Goal: Book appointment/travel/reservation: Book appointment/travel/reservation

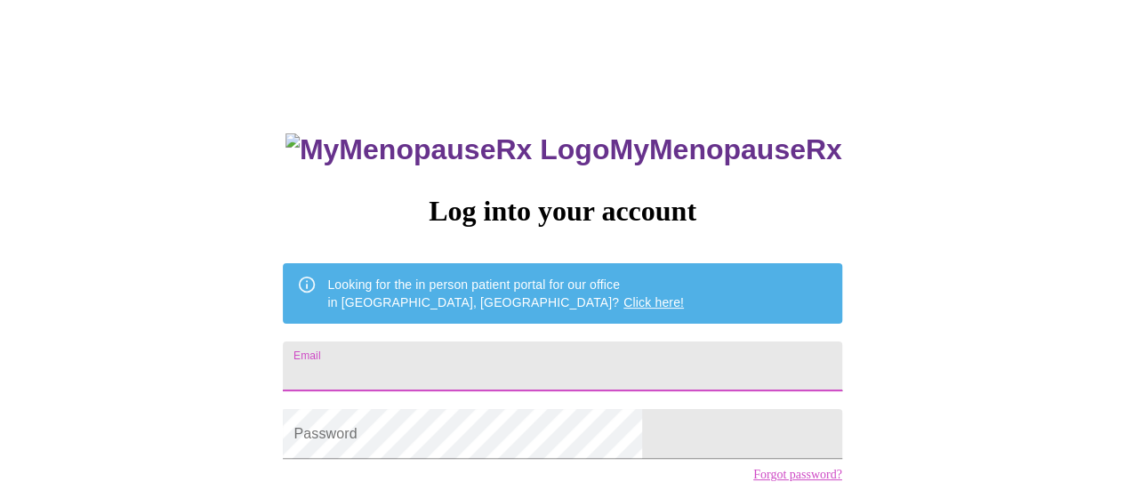
click at [544, 357] on input "Email" at bounding box center [562, 366] width 558 height 50
type input "[EMAIL_ADDRESS][DOMAIN_NAME]"
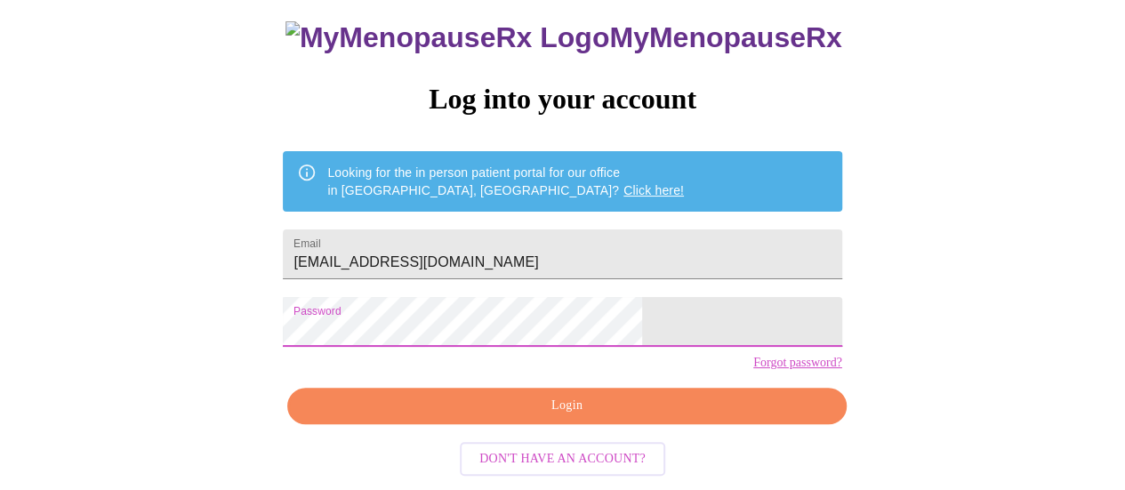
scroll to position [136, 0]
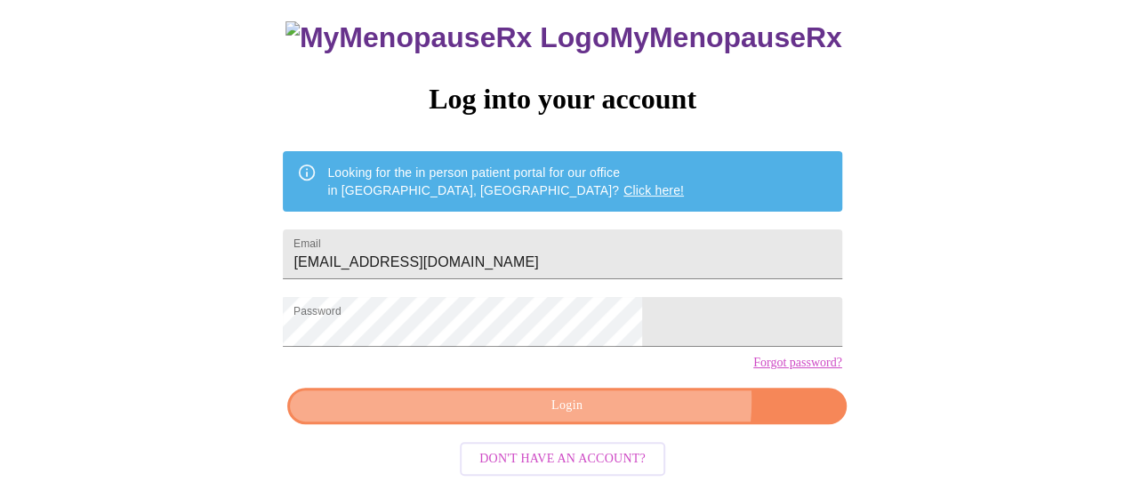
click at [619, 406] on span "Login" at bounding box center [566, 406] width 517 height 22
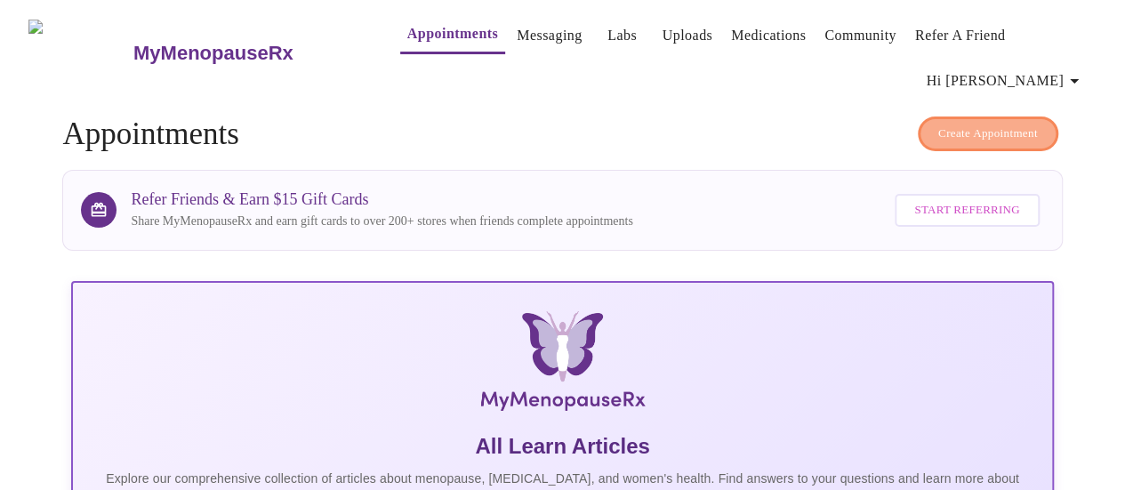
click at [969, 124] on span "Create Appointment" at bounding box center [988, 134] width 100 height 20
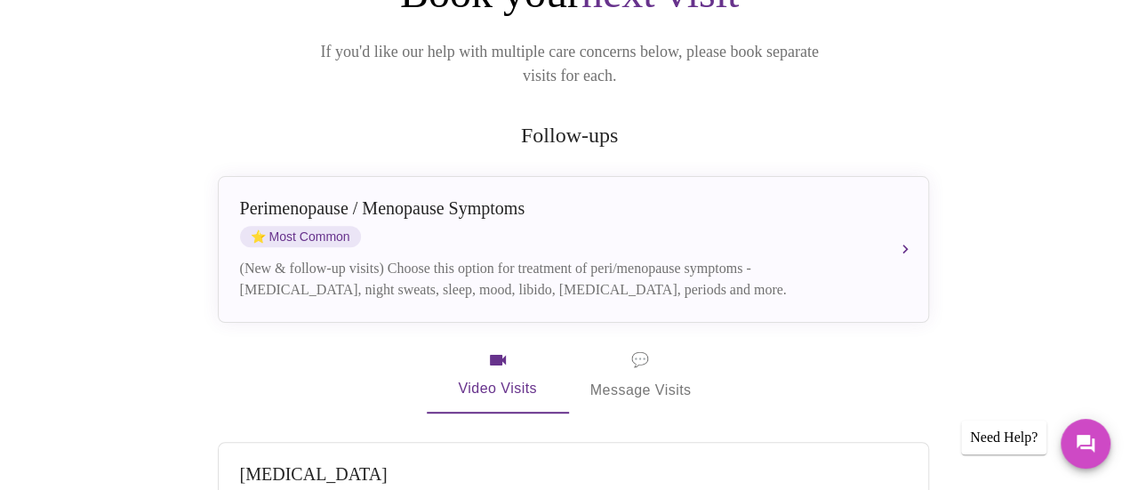
scroll to position [238, 0]
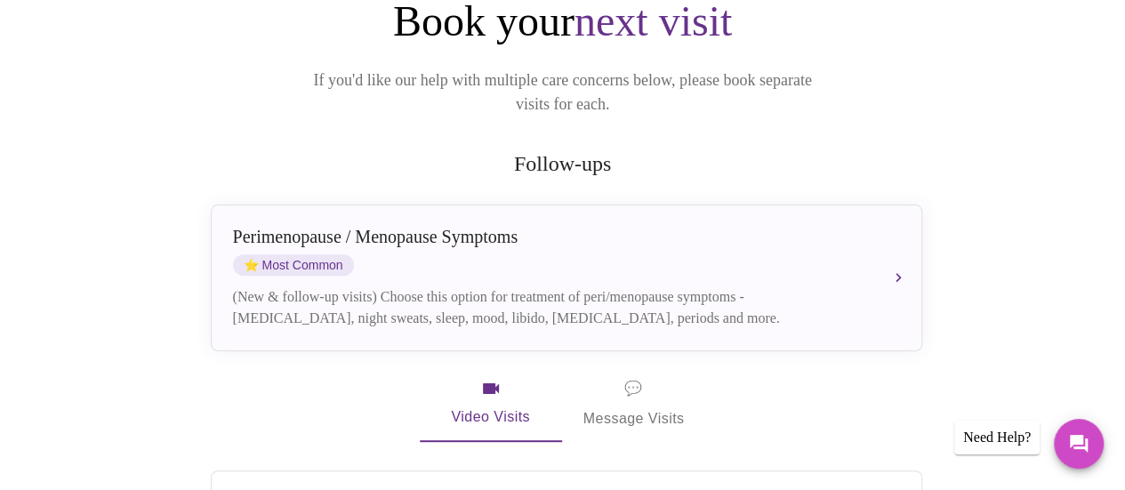
click at [973, 440] on div "Need Help?" at bounding box center [996, 438] width 85 height 34
click at [1076, 444] on icon "Messages" at bounding box center [1079, 444] width 18 height 18
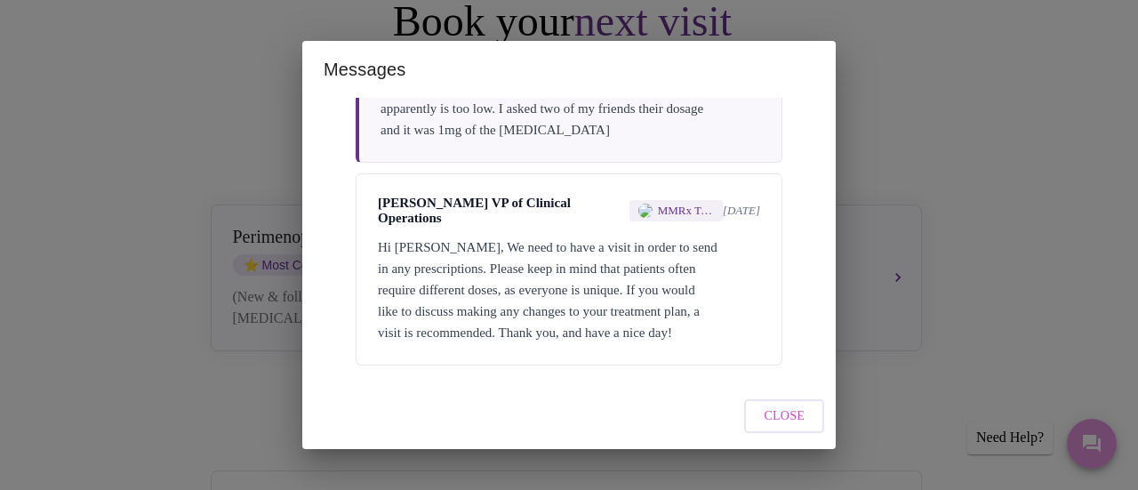
scroll to position [651, 0]
click at [434, 118] on div "You 17 days ago I don't understand what a "visit" will do. The dosage apparentl…" at bounding box center [569, 95] width 427 height 134
click at [761, 413] on button "Close" at bounding box center [784, 416] width 80 height 35
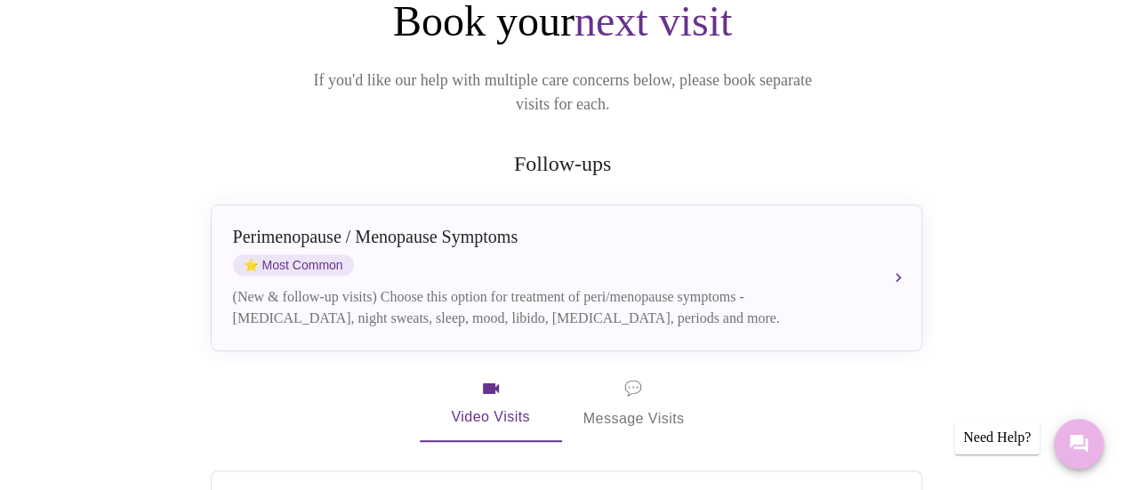
click at [1078, 437] on icon "Messages" at bounding box center [1079, 444] width 18 height 18
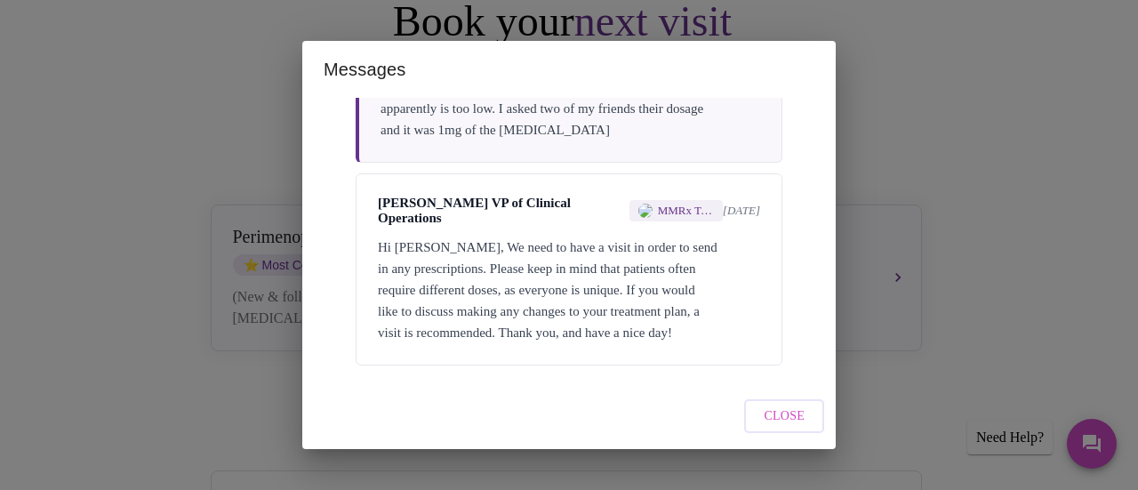
click at [566, 351] on div "Michelle Corcoran VP of Clinical Operations MMRx Team 17 days ago Hi Leslie, We…" at bounding box center [569, 269] width 427 height 192
click at [493, 124] on div "You 17 days ago I don't understand what a "visit" will do. The dosage apparentl…" at bounding box center [569, 95] width 427 height 134
click at [557, 111] on div "You 17 days ago I don't understand what a "visit" will do. The dosage apparentl…" at bounding box center [569, 95] width 427 height 134
drag, startPoint x: 526, startPoint y: 127, endPoint x: 539, endPoint y: 146, distance: 22.4
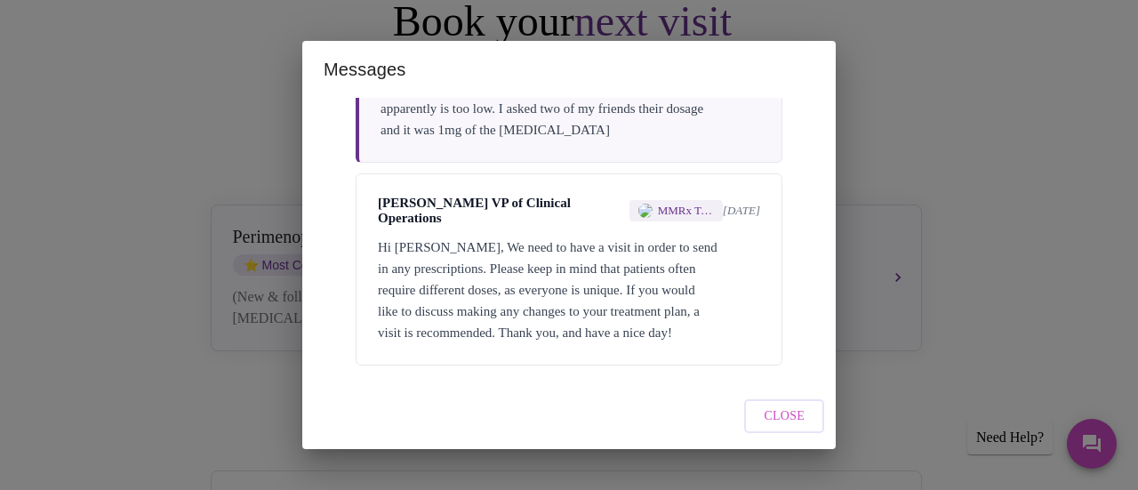
click at [526, 128] on div "You 17 days ago I don't understand what a "visit" will do. The dosage apparentl…" at bounding box center [569, 95] width 427 height 134
click at [676, 204] on span "MMRx Team" at bounding box center [686, 211] width 56 height 14
click at [596, 295] on div "Hi Leslie, We need to have a visit in order to send in any prescriptions. Pleas…" at bounding box center [569, 290] width 382 height 107
click at [694, 310] on div "Hi Leslie, We need to have a visit in order to send in any prescriptions. Pleas…" at bounding box center [569, 290] width 382 height 107
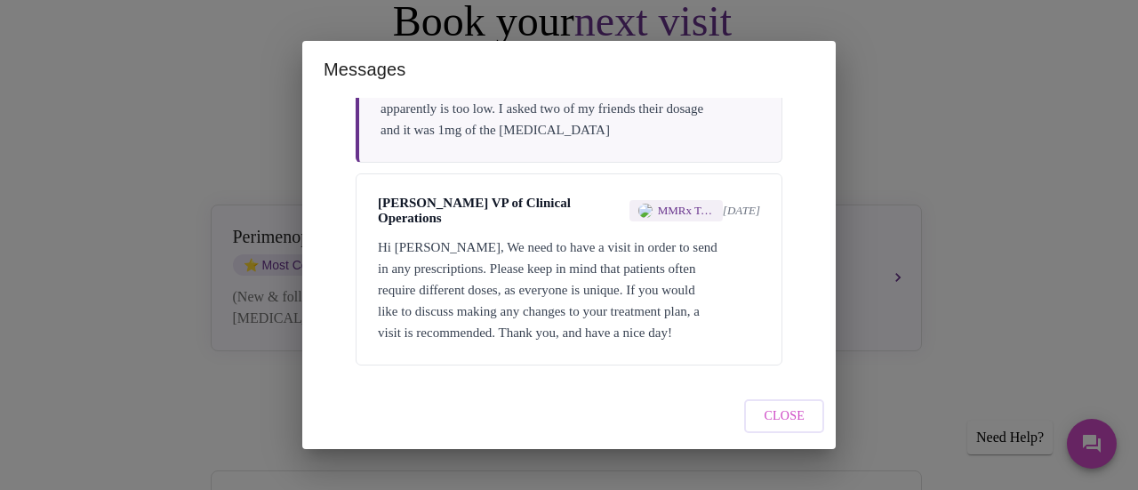
click at [772, 422] on span "Close" at bounding box center [784, 416] width 41 height 22
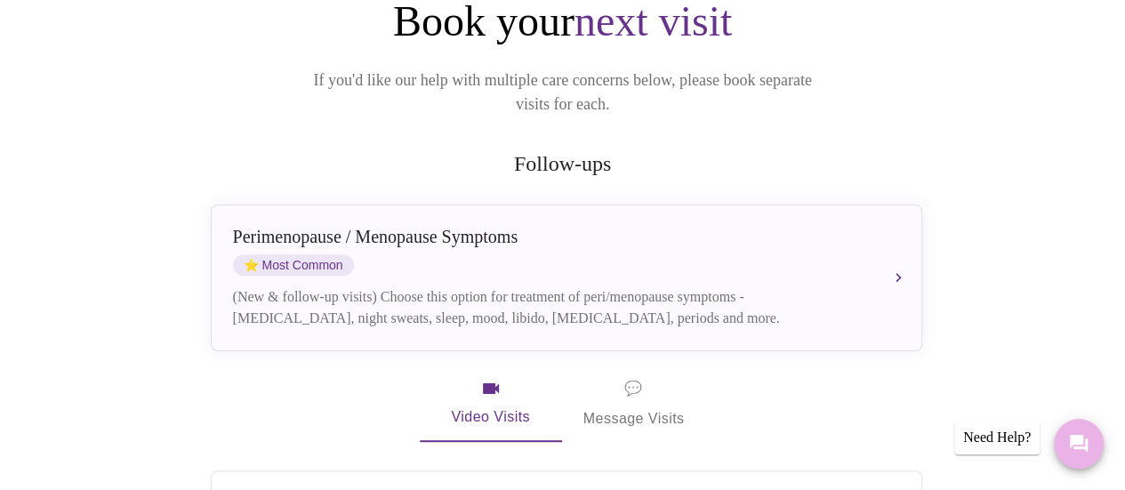
click at [1072, 440] on icon "Messages" at bounding box center [1079, 444] width 18 height 18
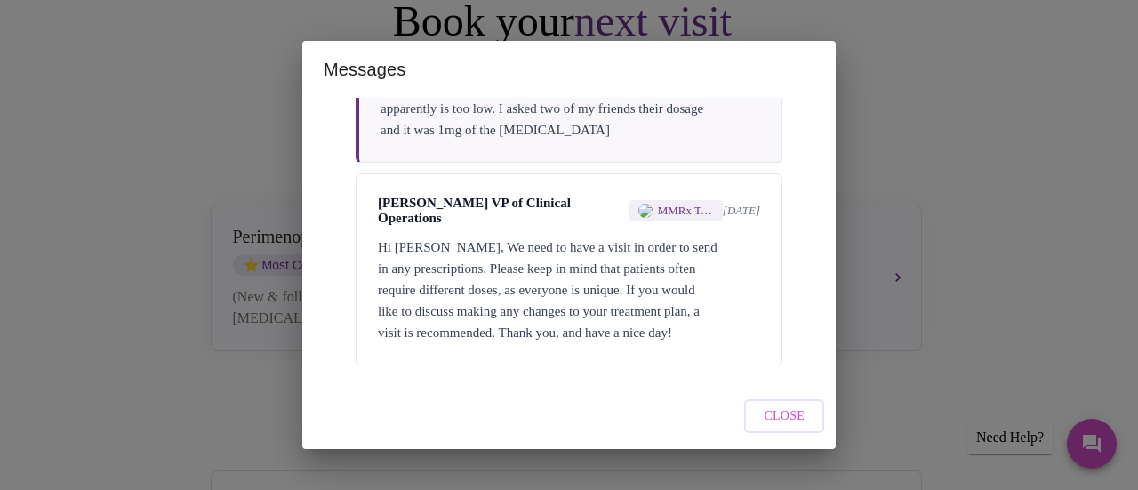
click at [726, 204] on span "17 days ago" at bounding box center [741, 211] width 37 height 14
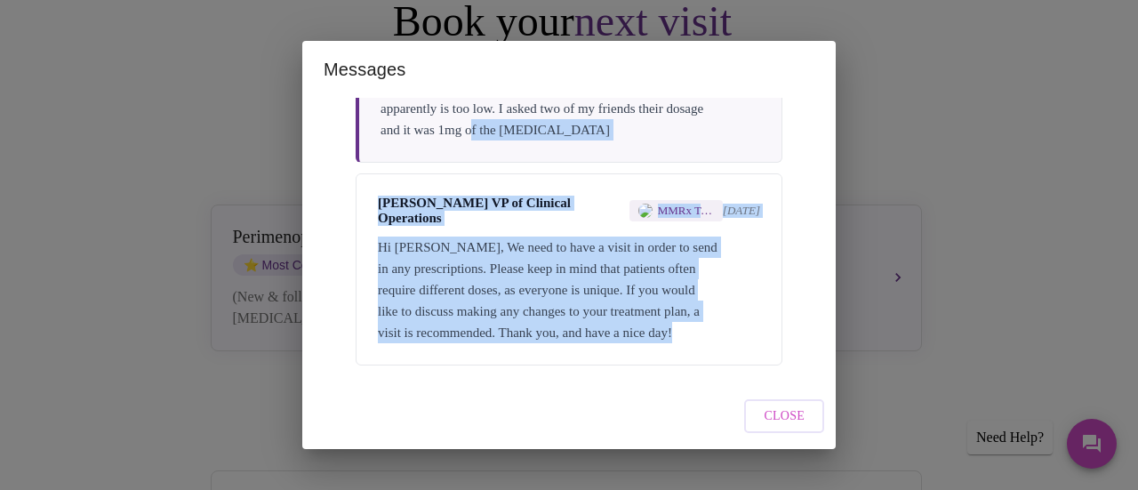
drag, startPoint x: 526, startPoint y: 114, endPoint x: 507, endPoint y: 335, distance: 222.3
click at [496, 380] on div "Messages are typically reviewed within 1-2 business days You 18 days ago its be…" at bounding box center [568, 240] width 533 height 285
click at [517, 298] on div "Hi Leslie, We need to have a visit in order to send in any prescriptions. Pleas…" at bounding box center [569, 290] width 382 height 107
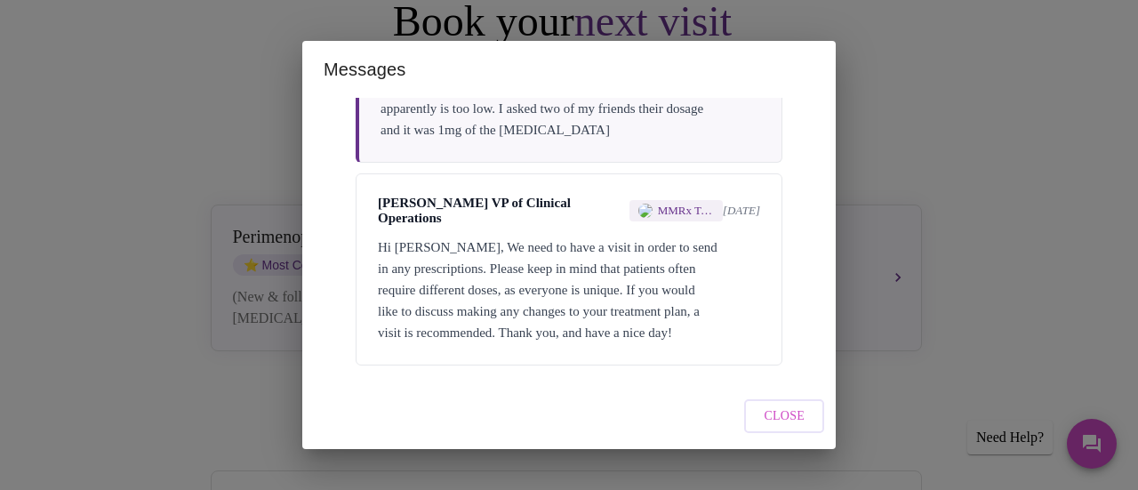
click at [517, 296] on div "Hi Leslie, We need to have a visit in order to send in any prescriptions. Pleas…" at bounding box center [569, 290] width 382 height 107
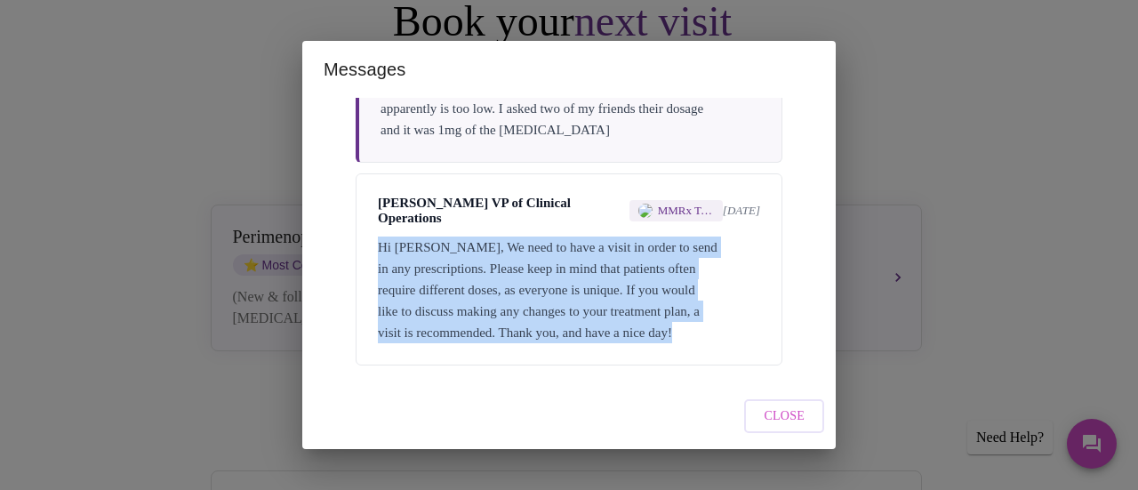
click at [517, 296] on div "Hi Leslie, We need to have a visit in order to send in any prescriptions. Pleas…" at bounding box center [569, 290] width 382 height 107
click at [772, 418] on span "Close" at bounding box center [784, 416] width 41 height 22
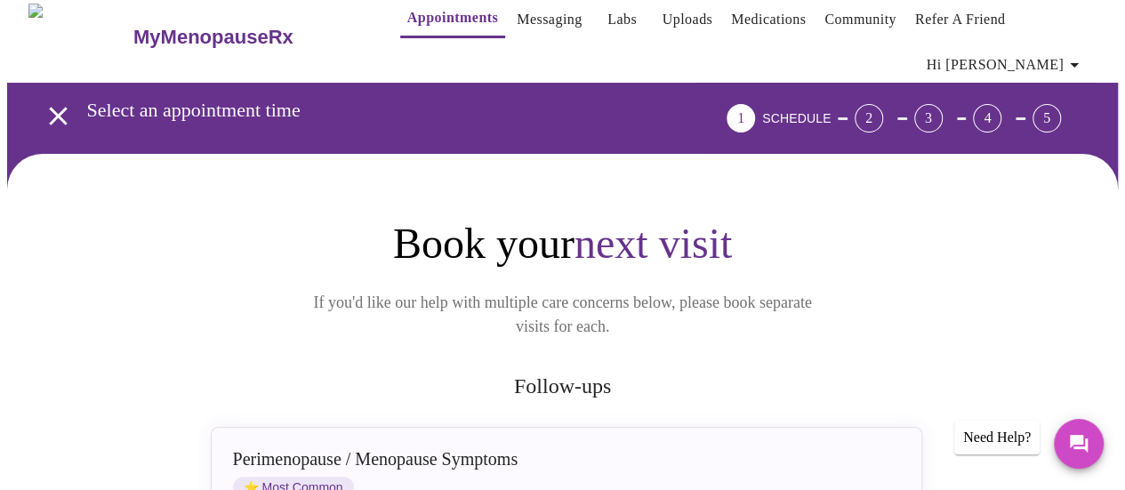
scroll to position [0, 0]
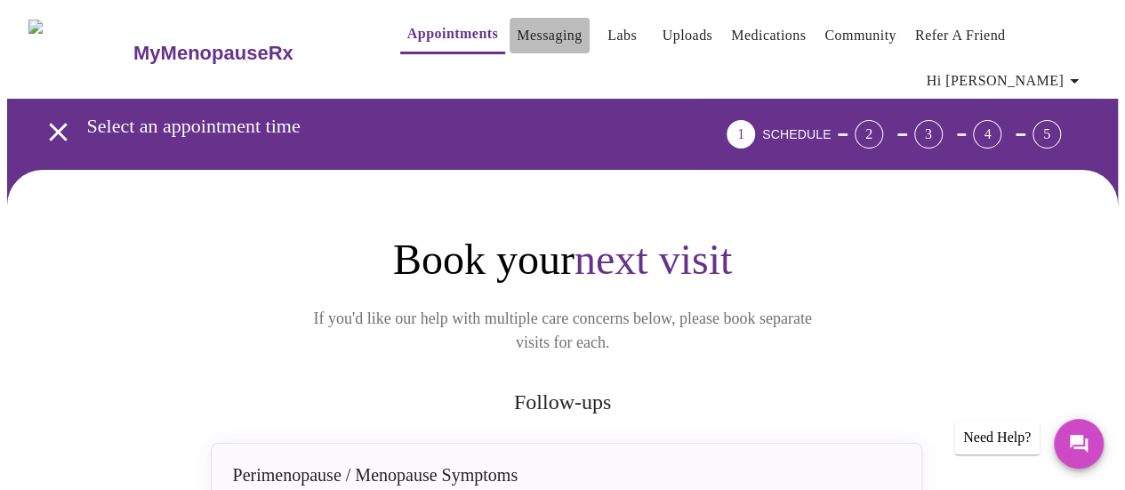
click at [517, 33] on link "Messaging" at bounding box center [549, 35] width 65 height 25
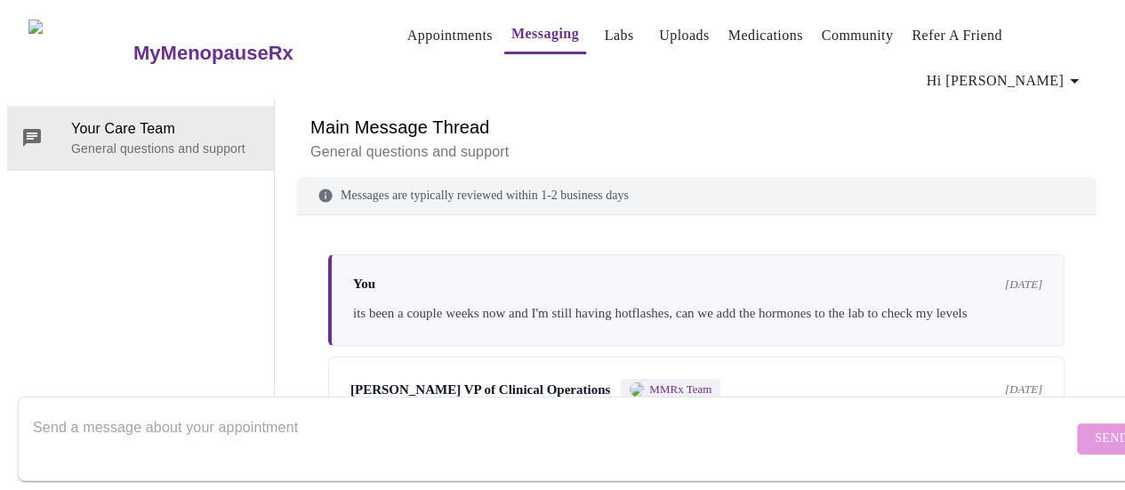
click at [605, 40] on link "Labs" at bounding box center [619, 35] width 29 height 25
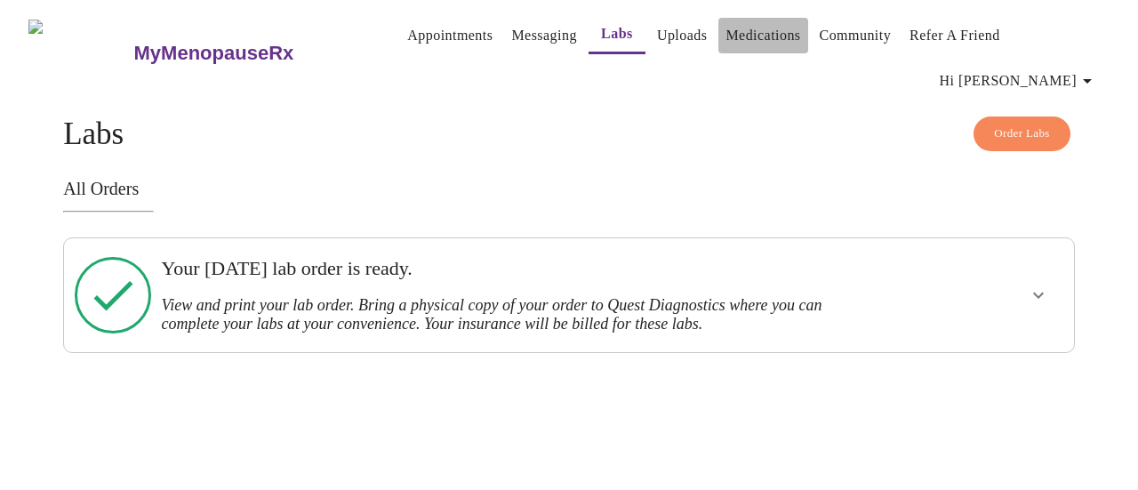
click at [735, 33] on link "Medications" at bounding box center [763, 35] width 75 height 25
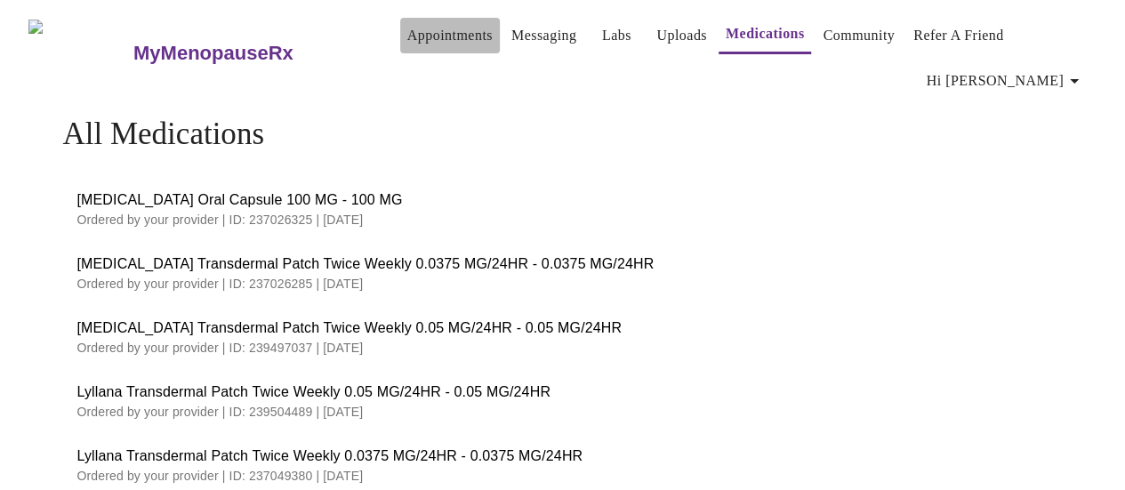
click at [427, 38] on link "Appointments" at bounding box center [449, 35] width 85 height 25
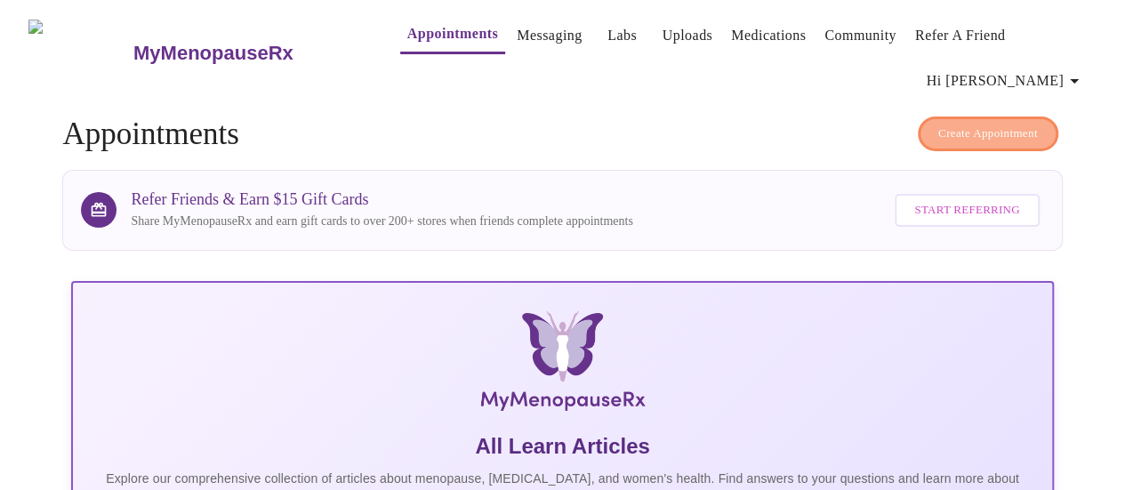
click at [982, 124] on span "Create Appointment" at bounding box center [988, 134] width 100 height 20
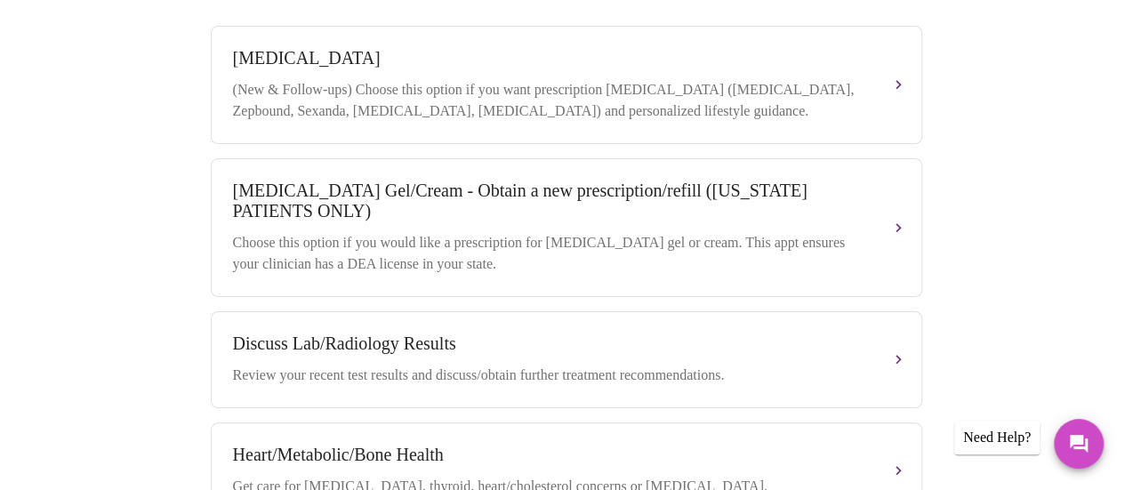
scroll to position [711, 0]
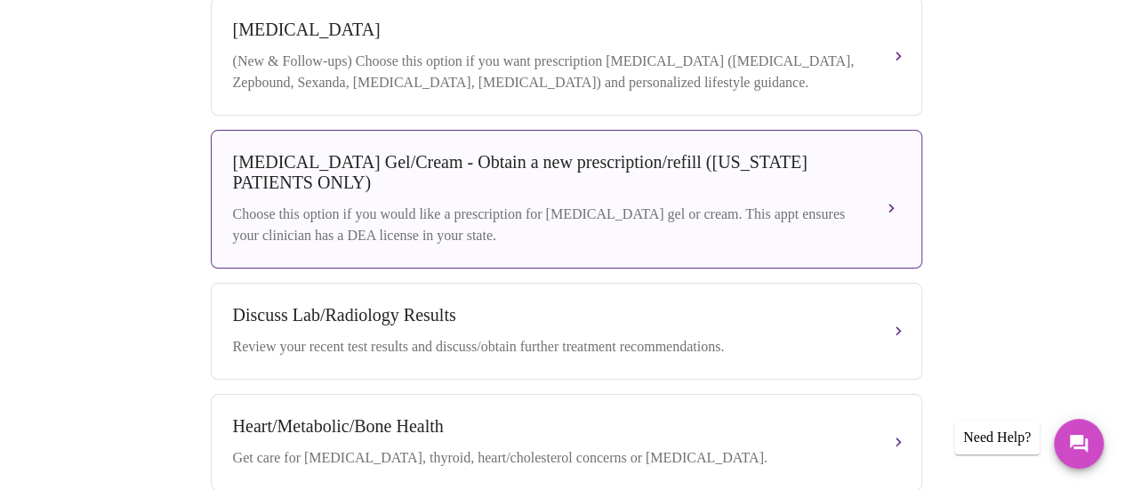
click at [542, 164] on div "Testosterone Gel/Cream - Obtain a new prescription/refill (ILLINOIS PATIENTS ON…" at bounding box center [566, 199] width 667 height 94
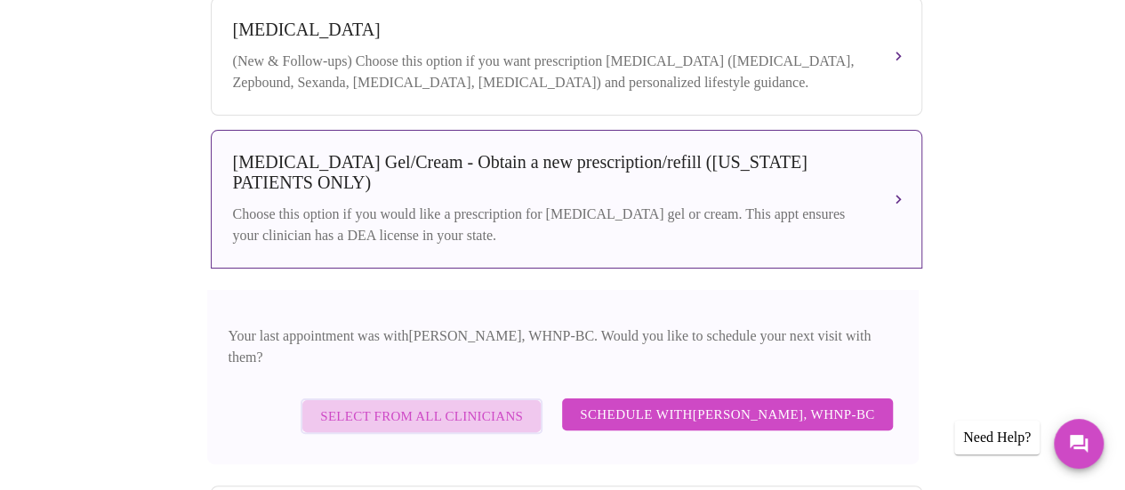
click at [462, 405] on span "Select from All Clinicians" at bounding box center [421, 416] width 203 height 23
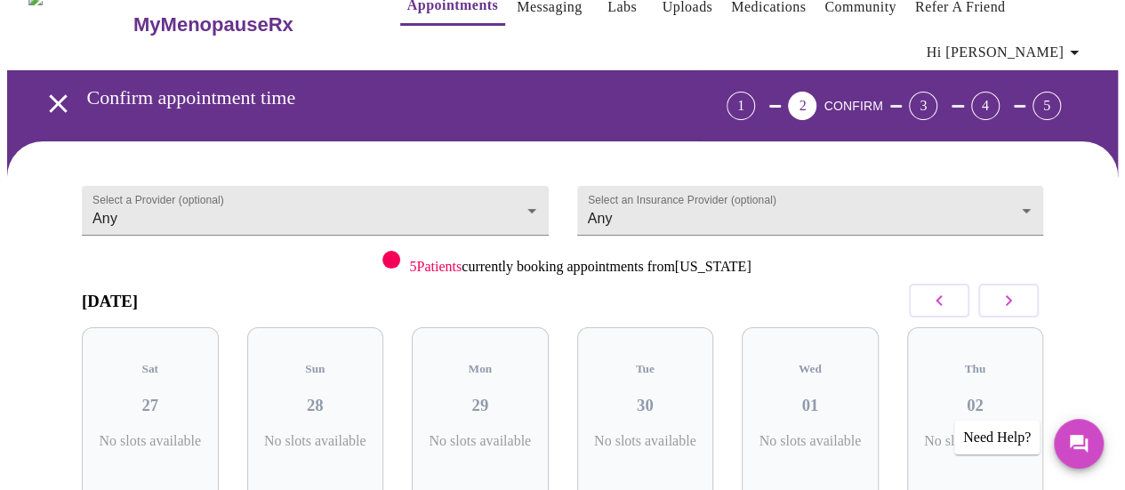
scroll to position [0, 0]
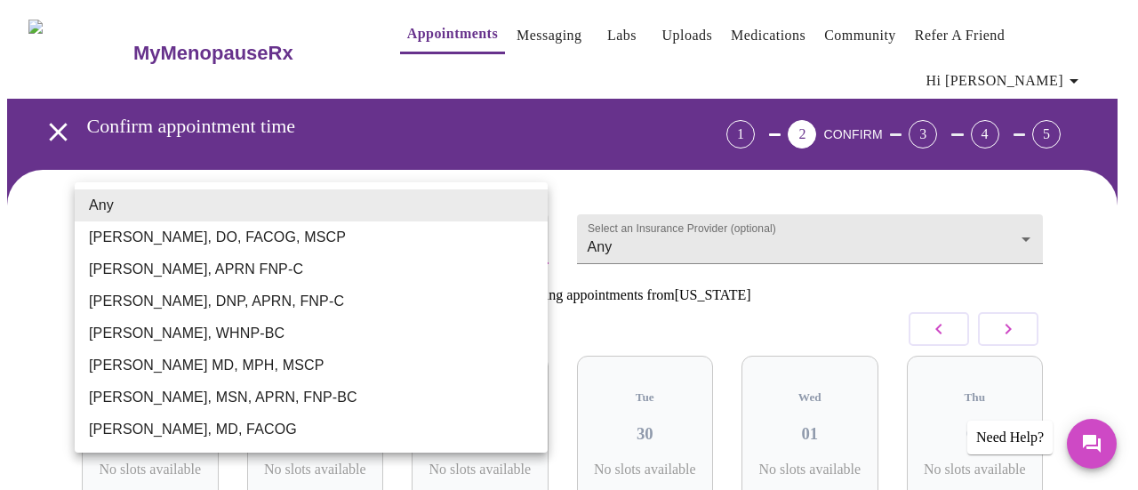
click at [529, 211] on body "MyMenopauseRx Appointments Messaging Labs Uploads Medications Community Refer a…" at bounding box center [569, 380] width 1124 height 747
click at [498, 128] on div at bounding box center [569, 245] width 1138 height 490
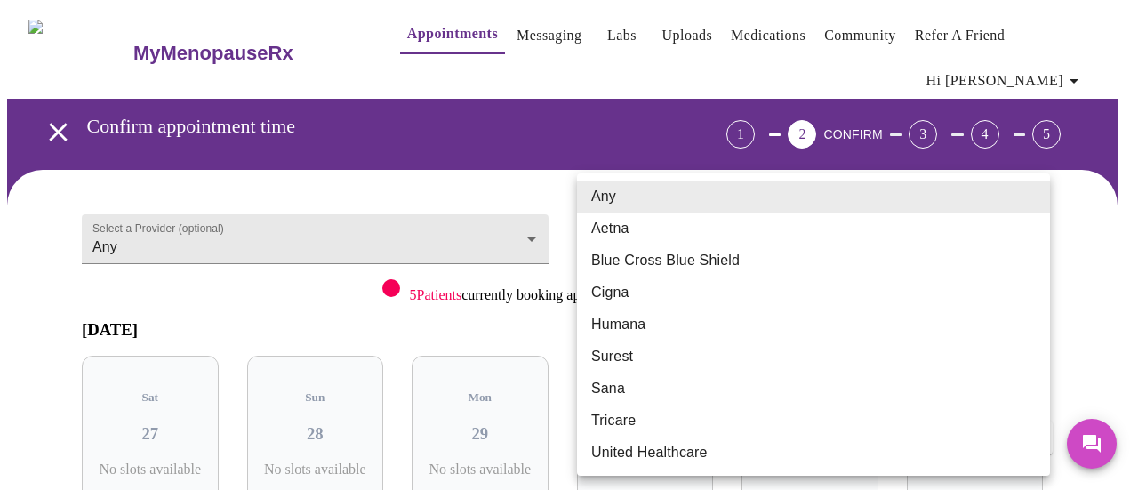
click at [643, 205] on body "MyMenopauseRx Appointments Messaging Labs Uploads Medications Community Refer a…" at bounding box center [569, 380] width 1124 height 747
click at [653, 261] on li "Blue Cross Blue Shield" at bounding box center [813, 261] width 473 height 32
type input "Blue Cross Blue Shield"
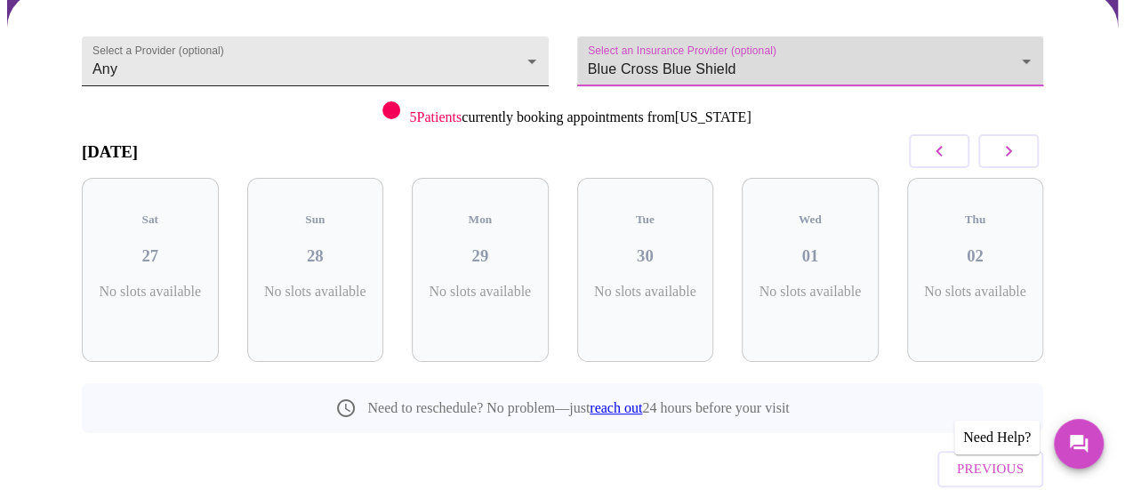
scroll to position [208, 0]
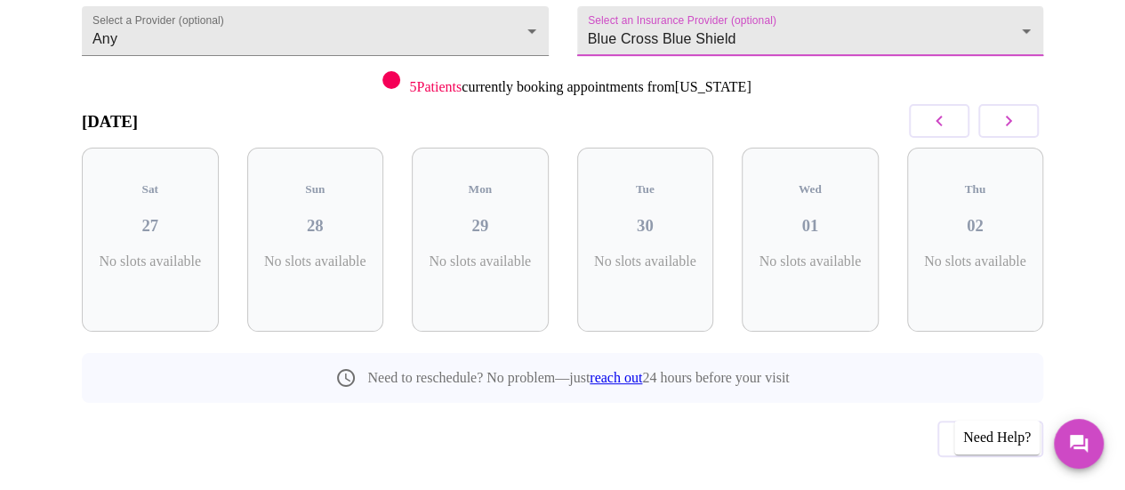
click at [1016, 110] on icon "button" at bounding box center [1008, 120] width 21 height 21
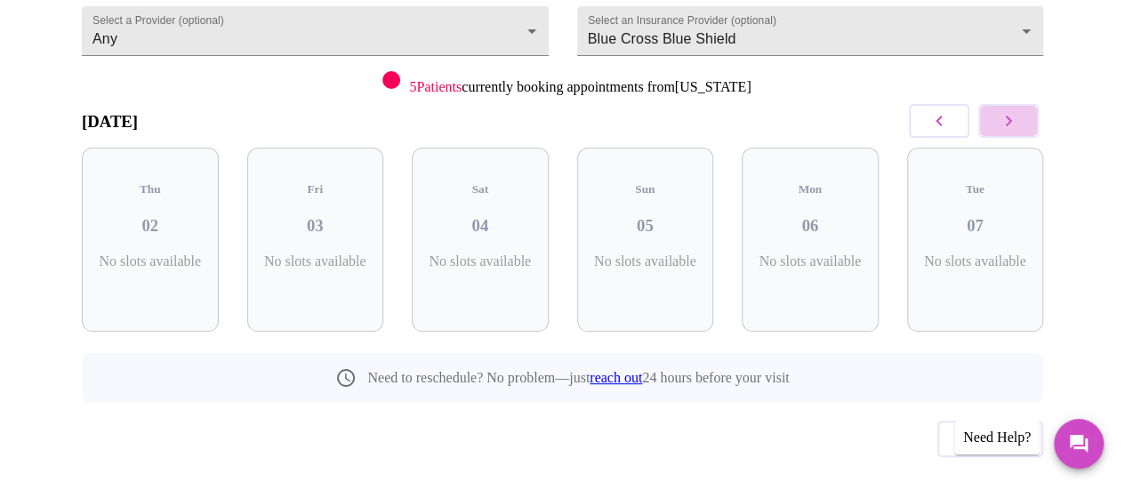
click at [1016, 110] on icon "button" at bounding box center [1008, 120] width 21 height 21
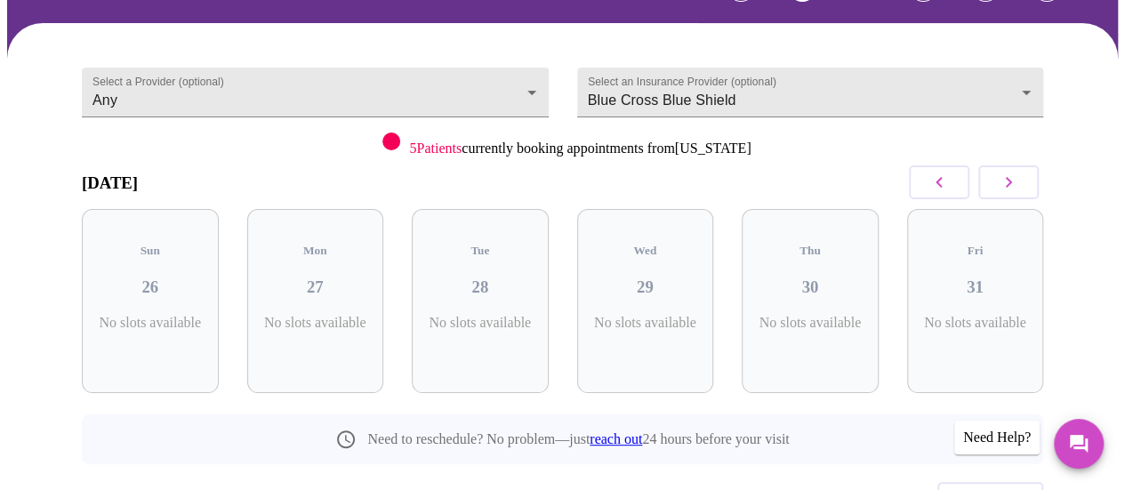
scroll to position [119, 0]
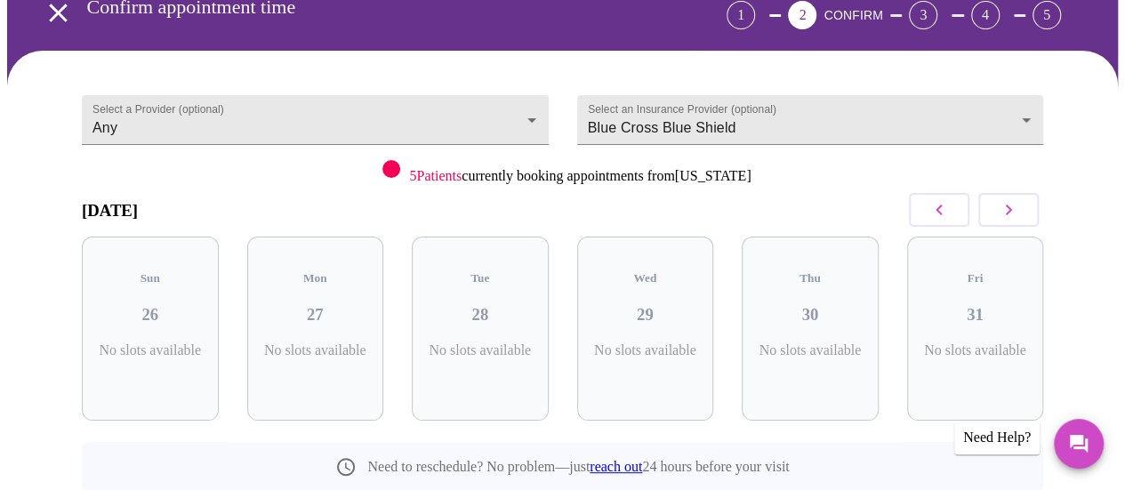
click at [1019, 199] on icon "button" at bounding box center [1008, 209] width 21 height 21
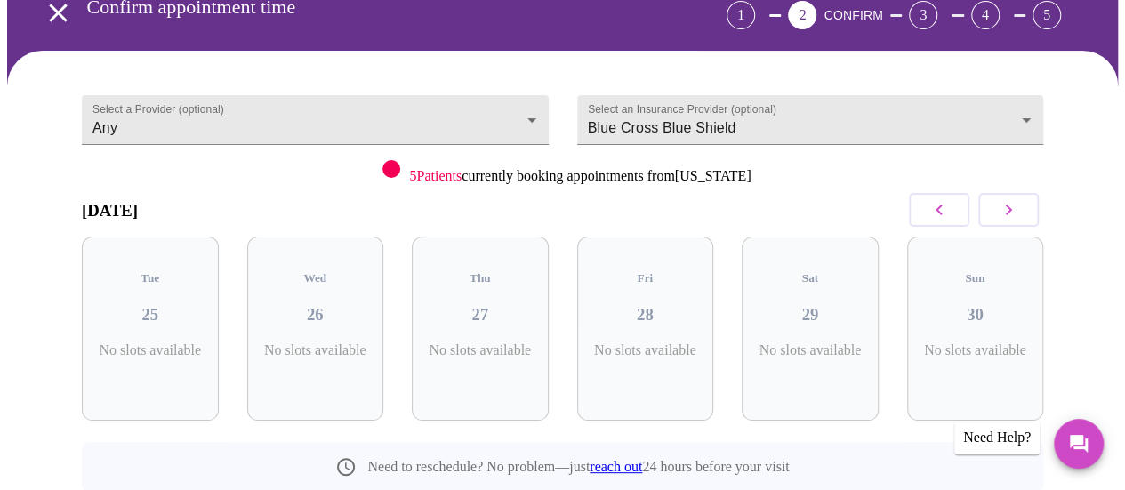
click at [1019, 199] on icon "button" at bounding box center [1008, 209] width 21 height 21
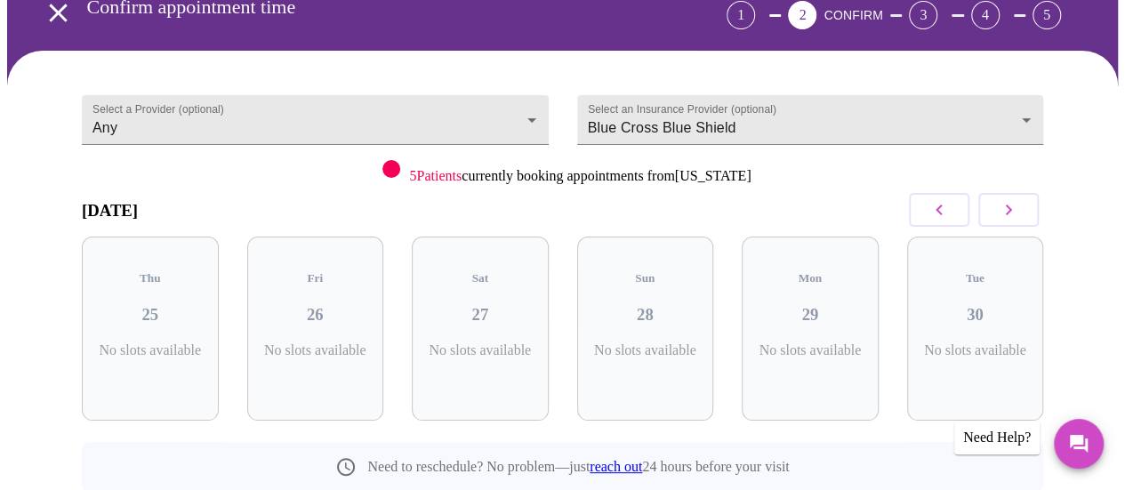
click at [1019, 199] on icon "button" at bounding box center [1008, 209] width 21 height 21
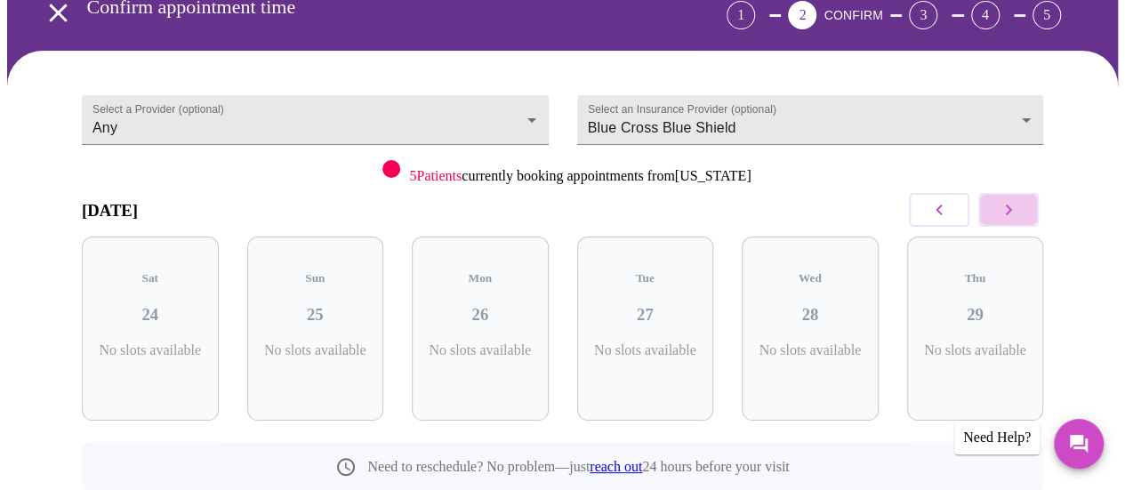
click at [1019, 199] on icon "button" at bounding box center [1008, 209] width 21 height 21
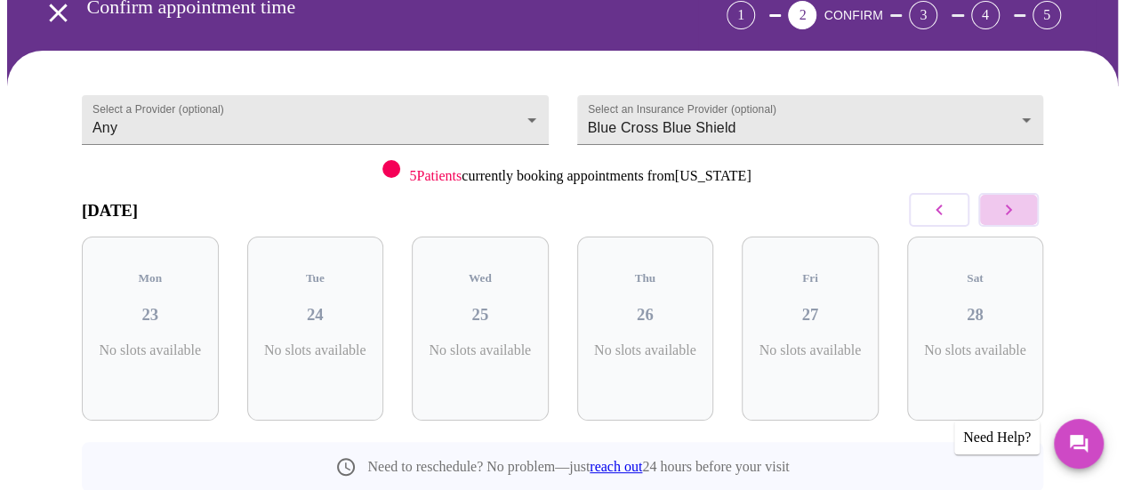
click at [1019, 199] on icon "button" at bounding box center [1008, 209] width 21 height 21
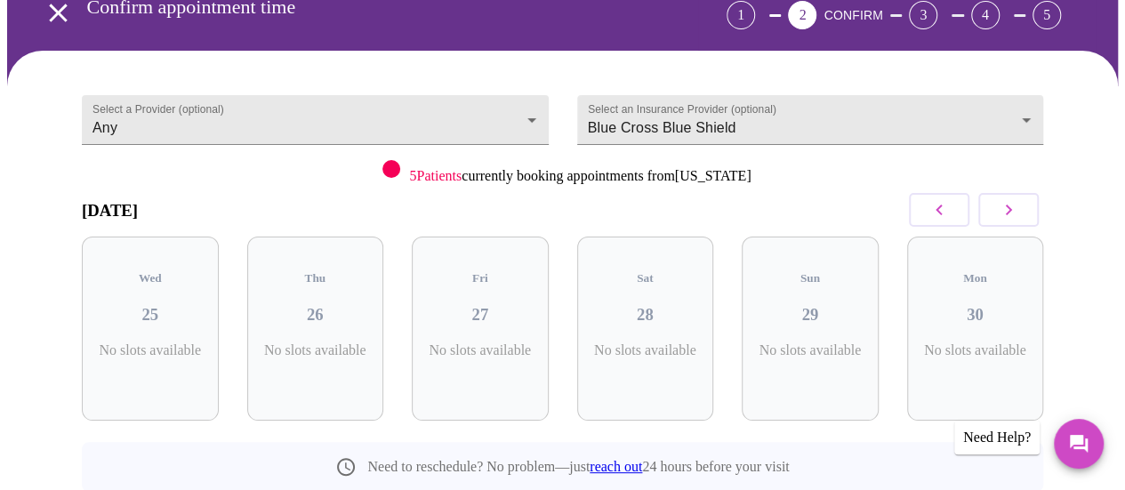
click at [1019, 199] on icon "button" at bounding box center [1008, 209] width 21 height 21
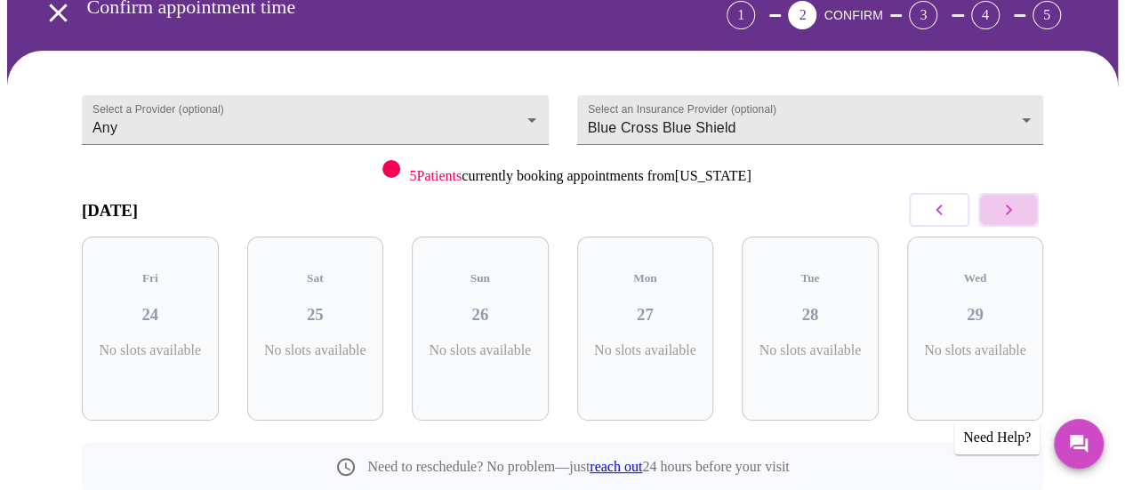
click at [1019, 199] on icon "button" at bounding box center [1008, 209] width 21 height 21
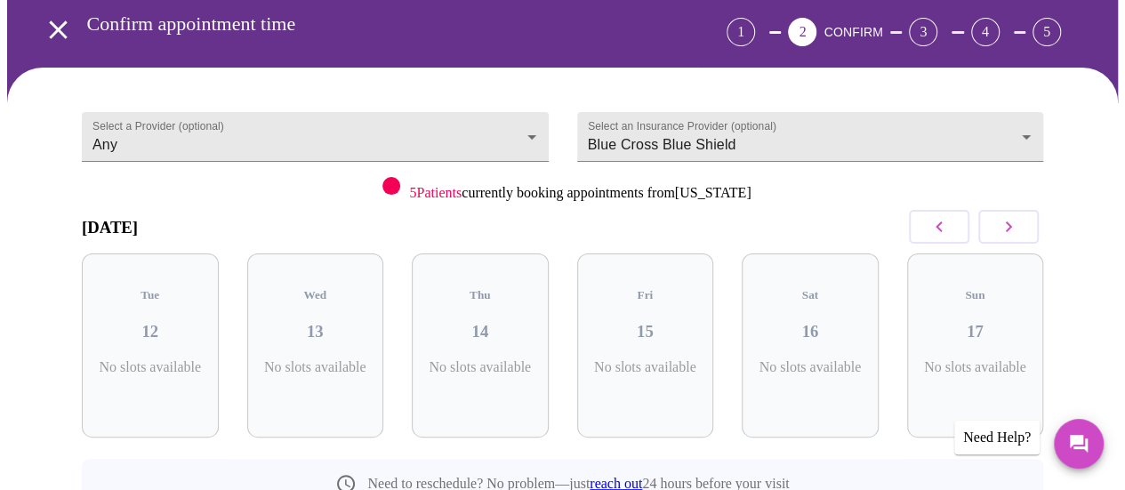
scroll to position [0, 0]
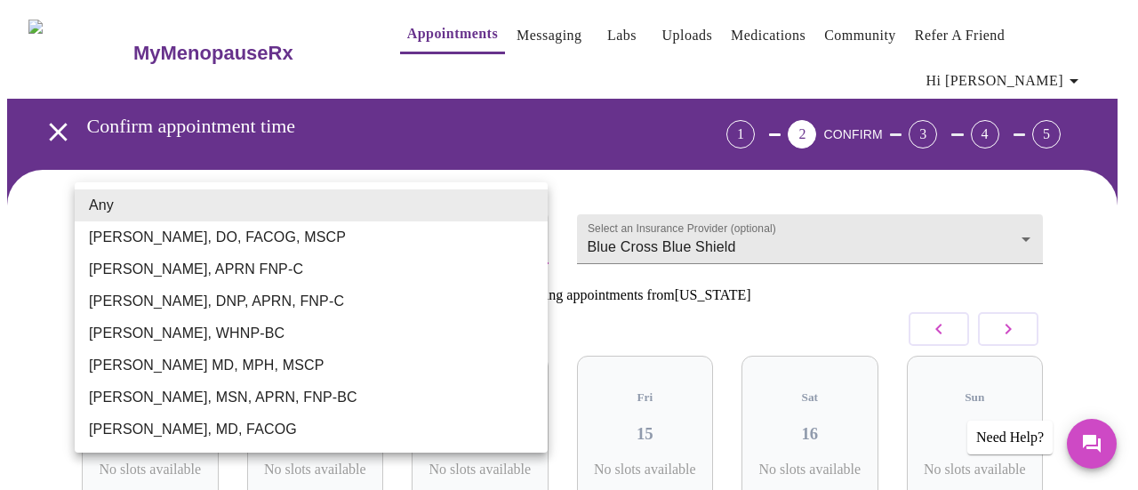
click at [525, 209] on body "MyMenopauseRx Appointments Messaging Labs Uploads Medications Community Refer a…" at bounding box center [569, 380] width 1124 height 747
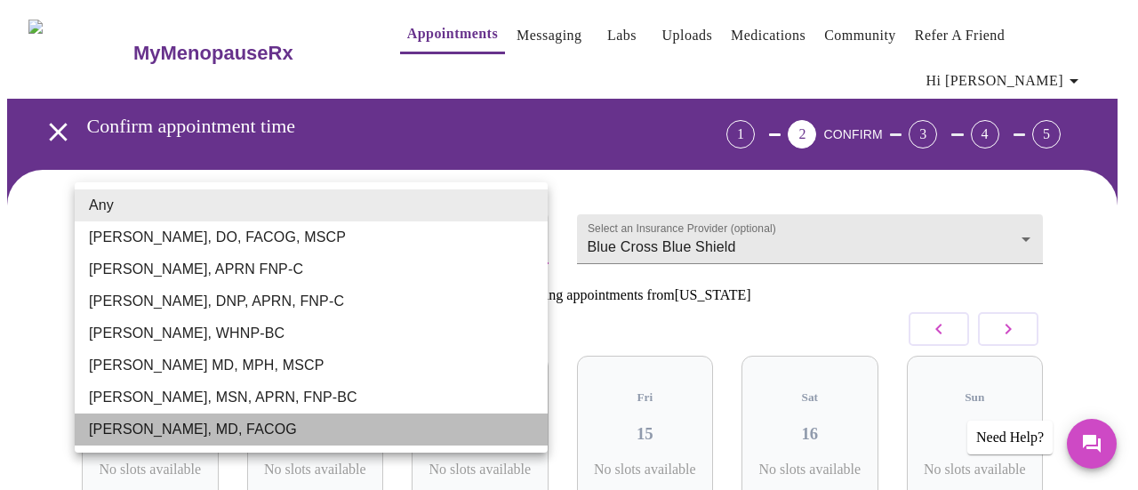
click at [254, 428] on li "Dr. Heather Krantz, MD, FACOG" at bounding box center [311, 429] width 473 height 32
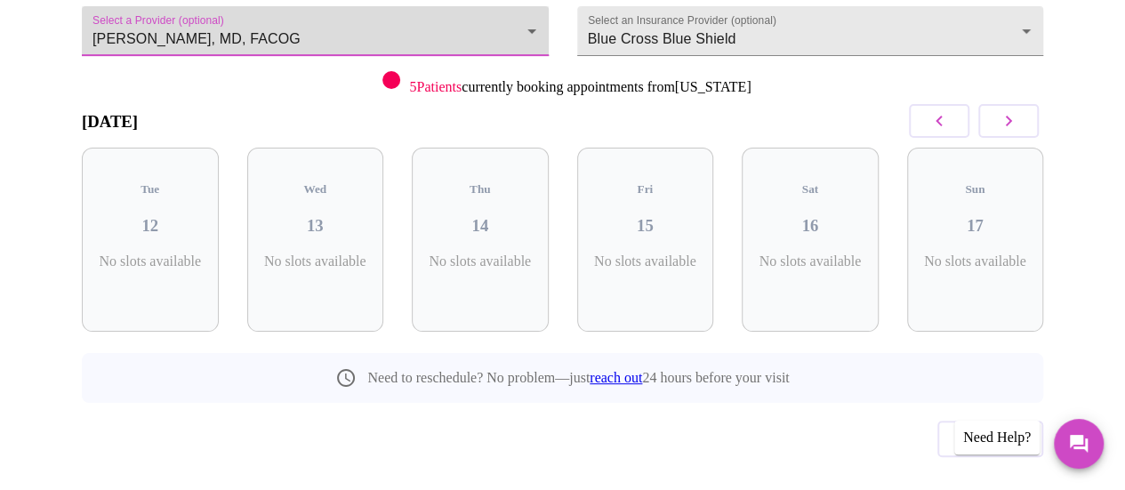
scroll to position [119, 0]
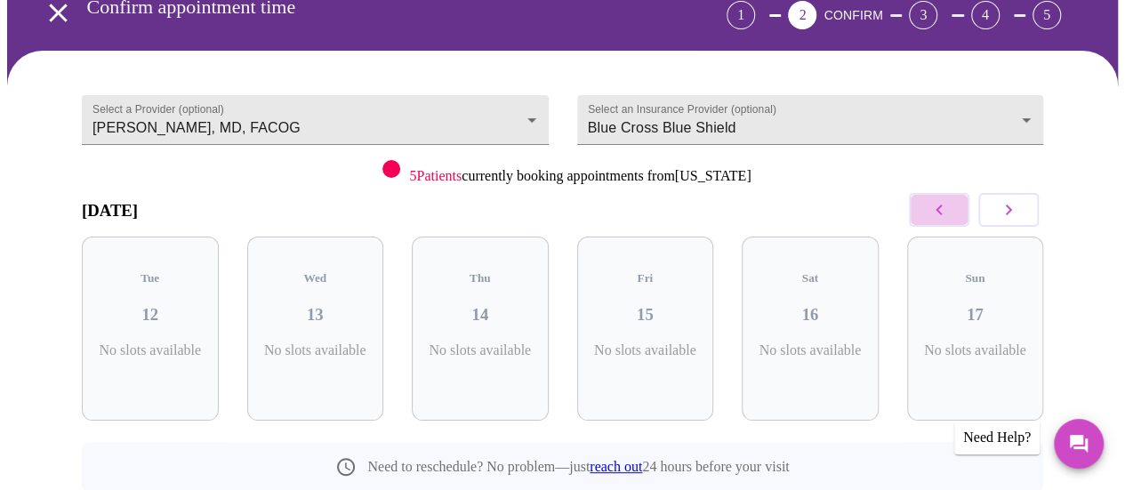
click at [950, 199] on icon "button" at bounding box center [938, 209] width 21 height 21
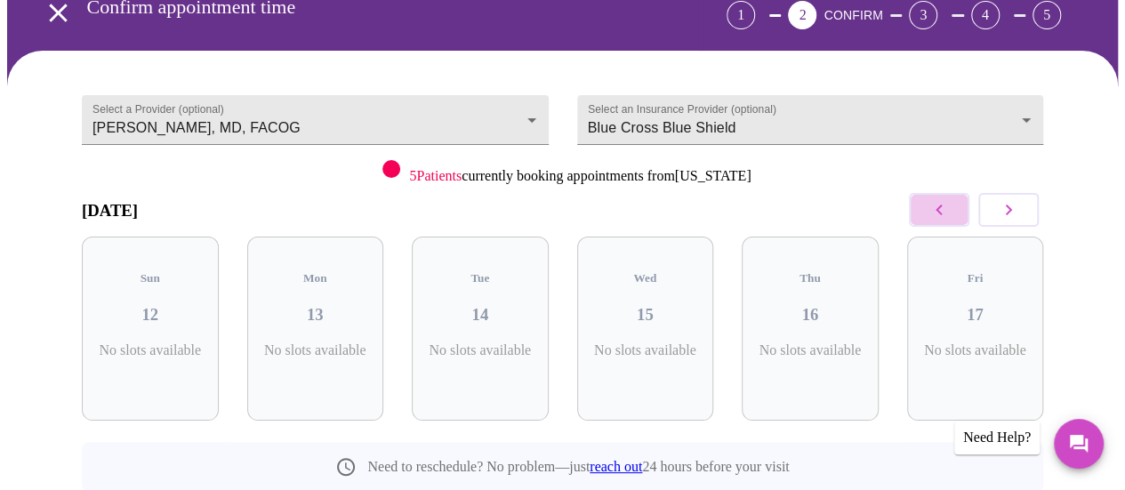
click at [950, 199] on icon "button" at bounding box center [938, 209] width 21 height 21
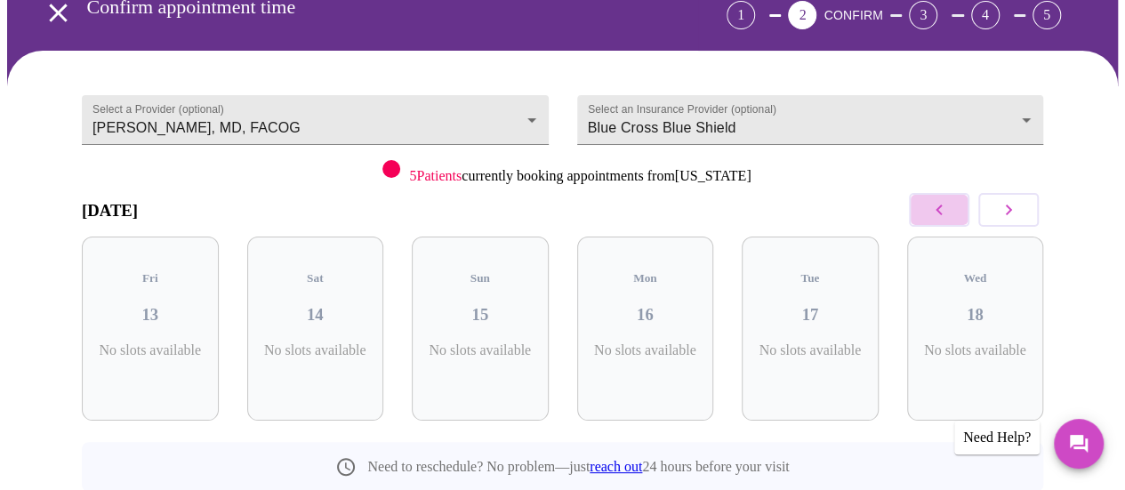
click at [950, 199] on icon "button" at bounding box center [938, 209] width 21 height 21
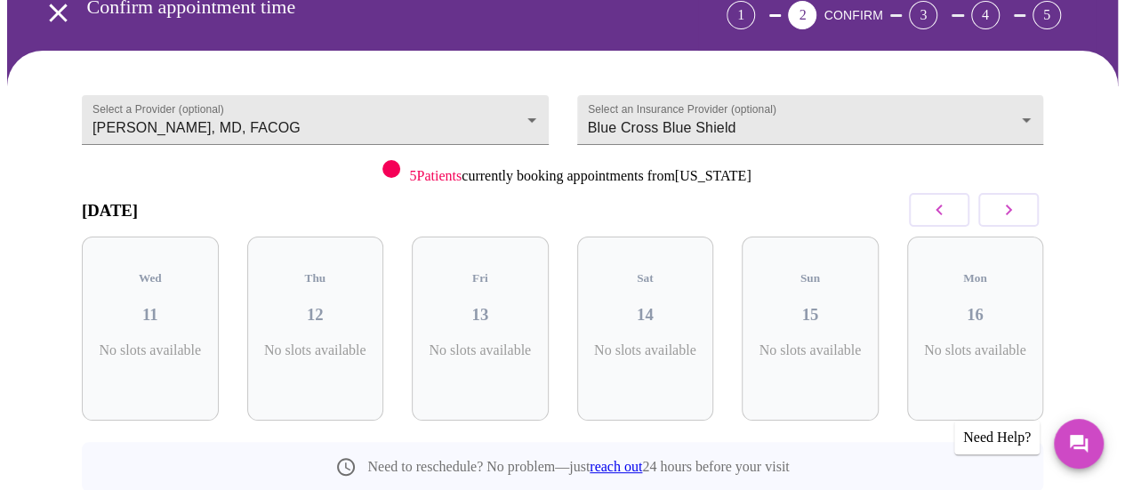
click at [950, 199] on icon "button" at bounding box center [938, 209] width 21 height 21
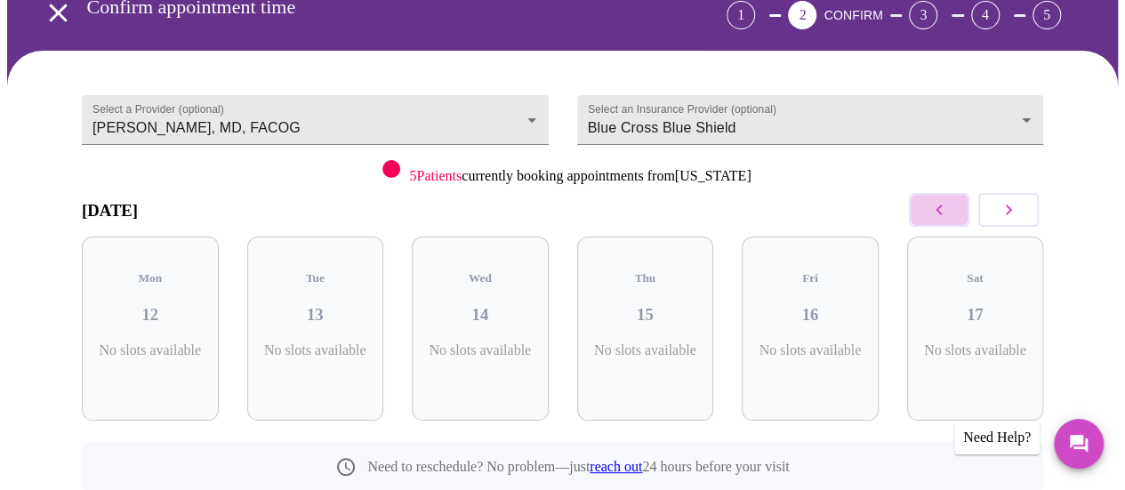
click at [950, 199] on icon "button" at bounding box center [938, 209] width 21 height 21
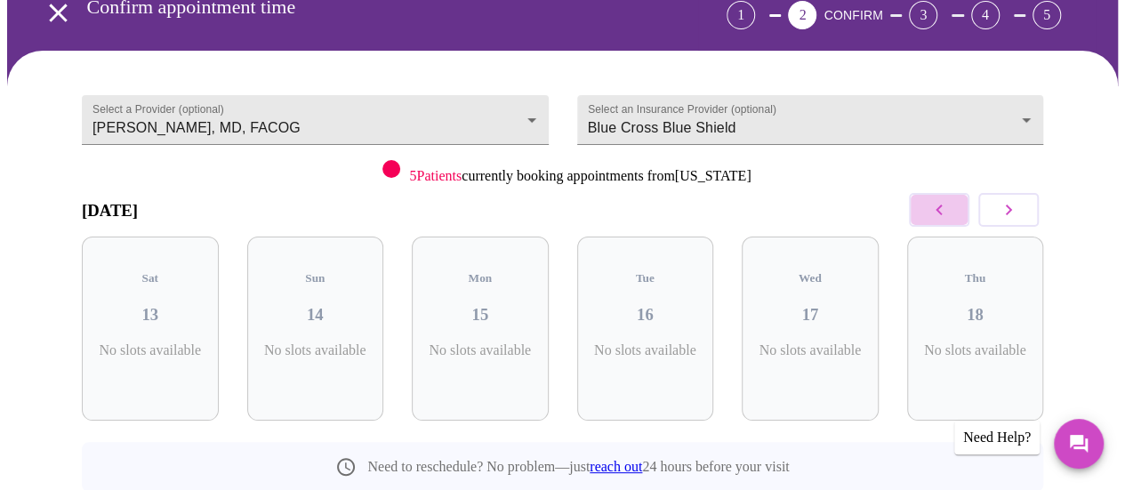
click at [950, 199] on icon "button" at bounding box center [938, 209] width 21 height 21
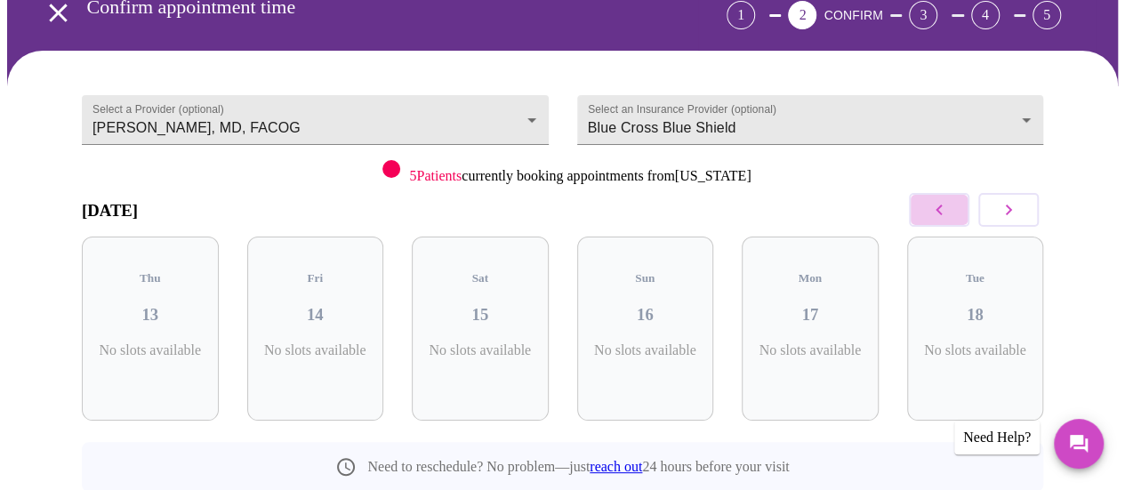
click at [950, 199] on icon "button" at bounding box center [938, 209] width 21 height 21
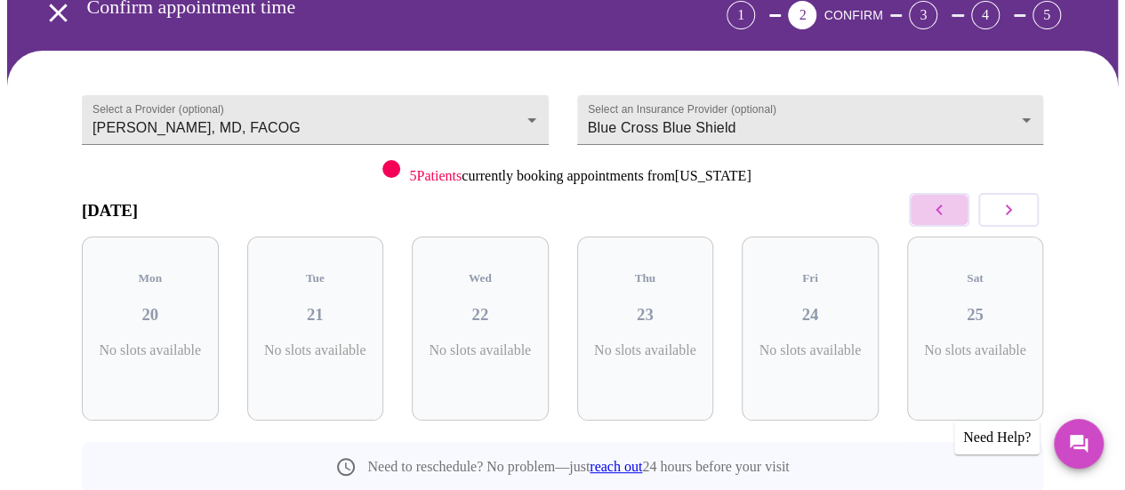
click at [950, 199] on icon "button" at bounding box center [938, 209] width 21 height 21
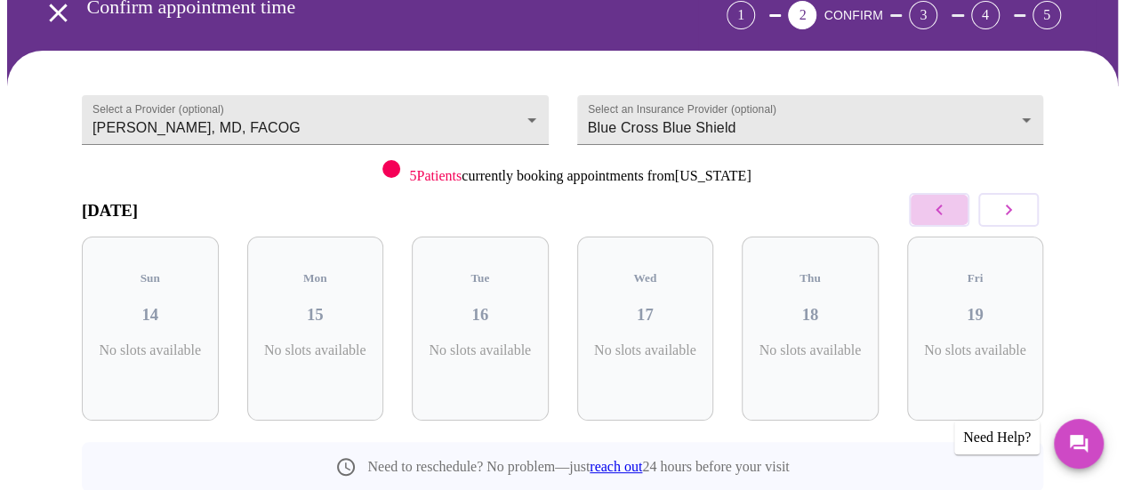
click at [950, 199] on icon "button" at bounding box center [938, 209] width 21 height 21
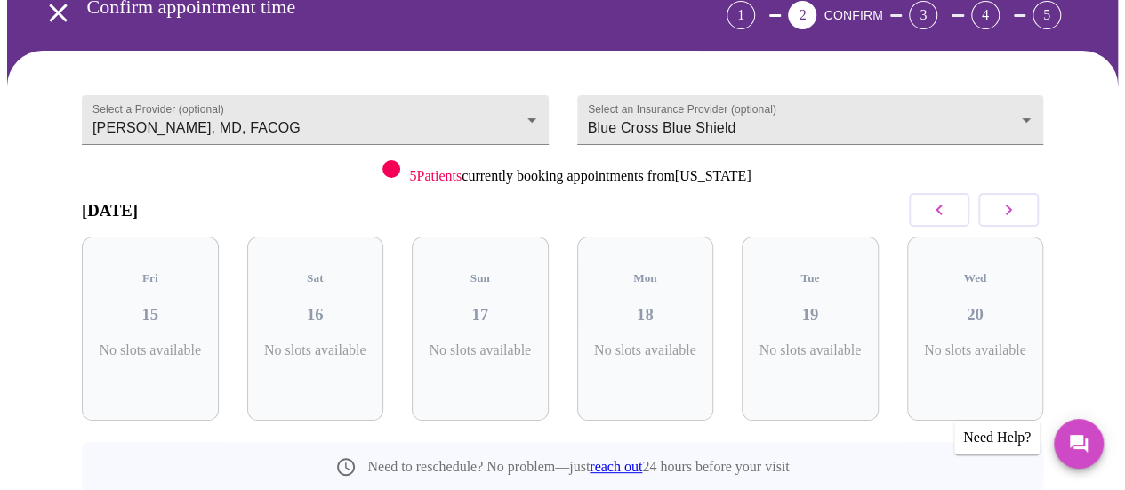
click at [950, 199] on icon "button" at bounding box center [938, 209] width 21 height 21
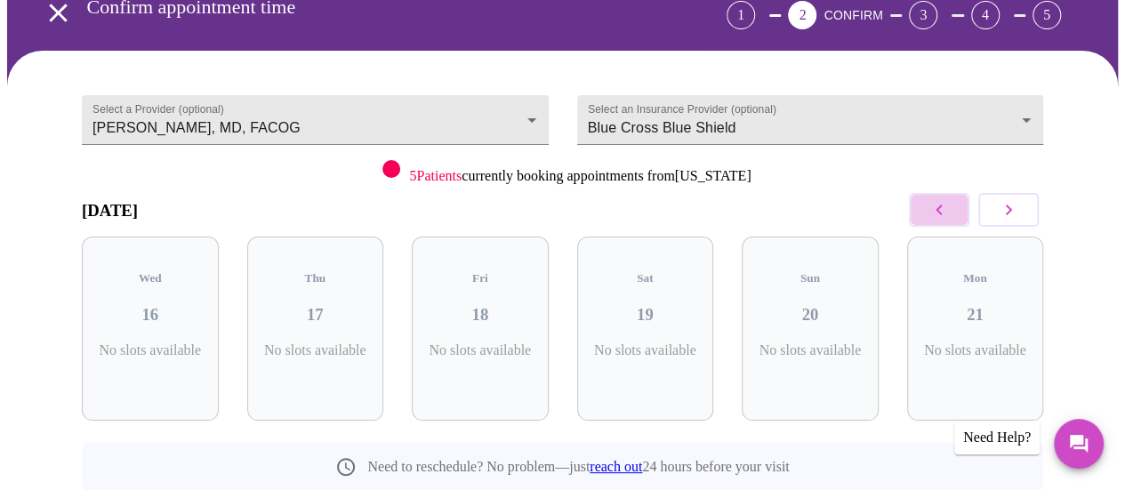
click at [950, 199] on icon "button" at bounding box center [938, 209] width 21 height 21
click at [946, 199] on icon "button" at bounding box center [938, 209] width 21 height 21
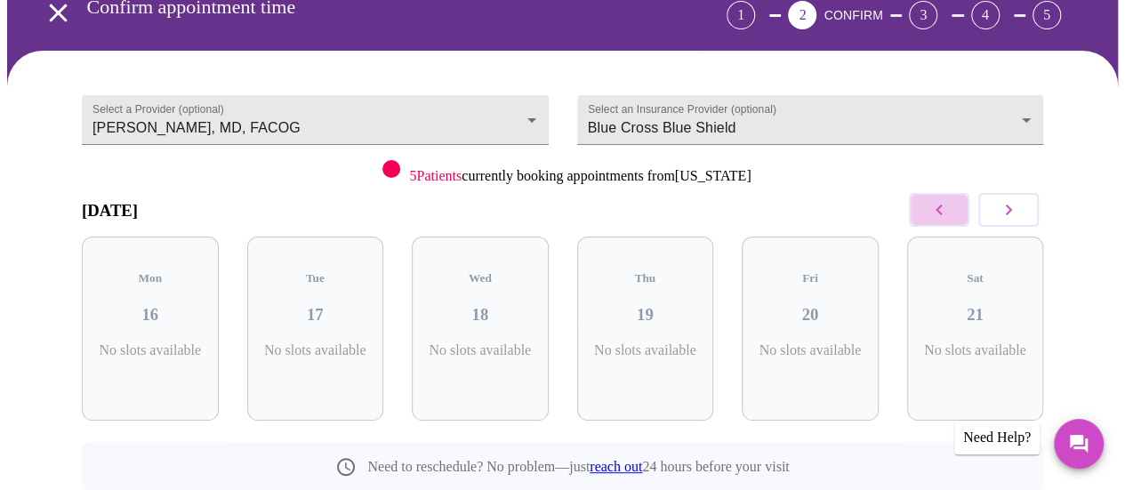
click at [946, 199] on icon "button" at bounding box center [938, 209] width 21 height 21
click at [1012, 199] on icon "button" at bounding box center [1008, 209] width 21 height 21
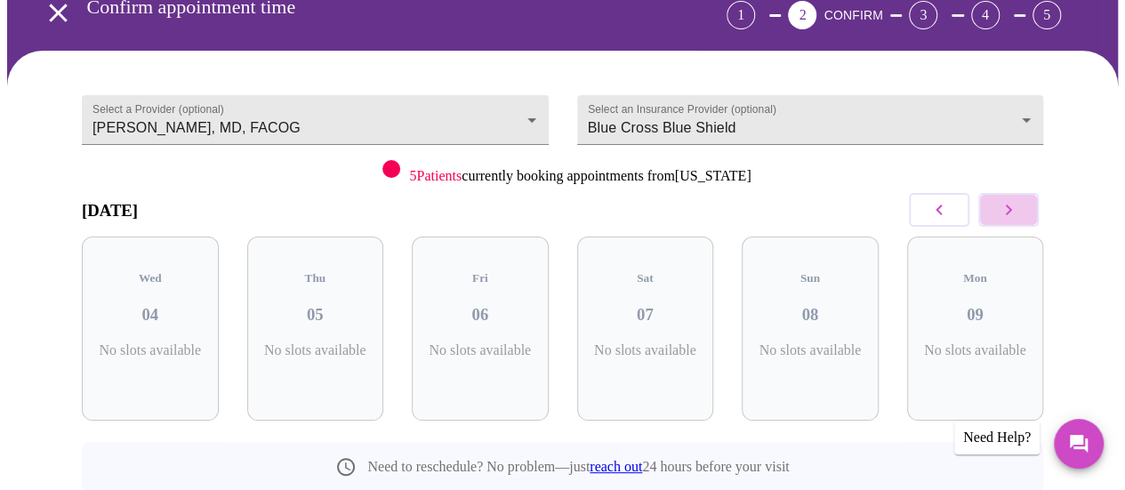
click at [1012, 199] on icon "button" at bounding box center [1008, 209] width 21 height 21
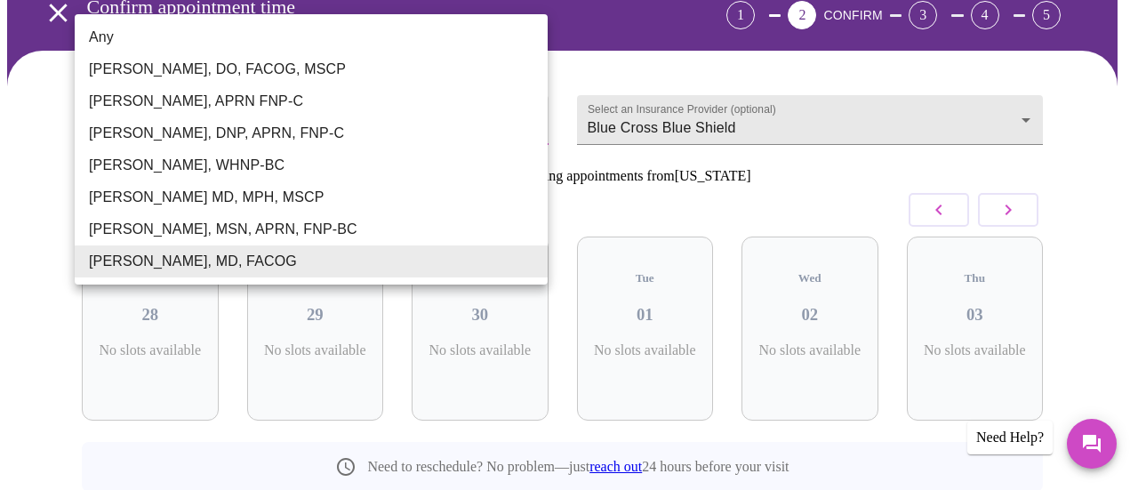
click at [528, 83] on body "MyMenopauseRx Appointments Messaging Labs Uploads Medications Community Refer a…" at bounding box center [569, 261] width 1124 height 747
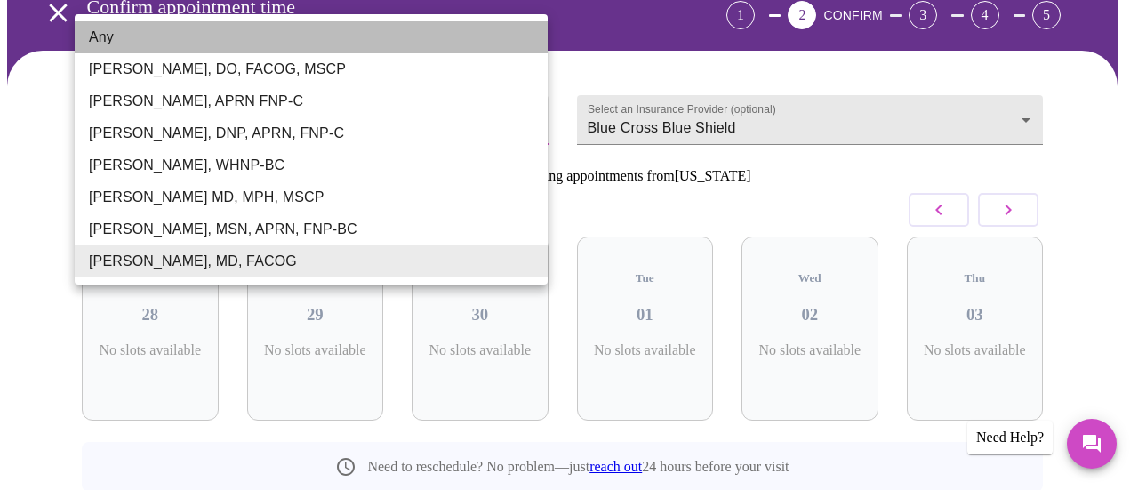
click at [460, 33] on li "Any" at bounding box center [311, 37] width 473 height 32
type input "Any"
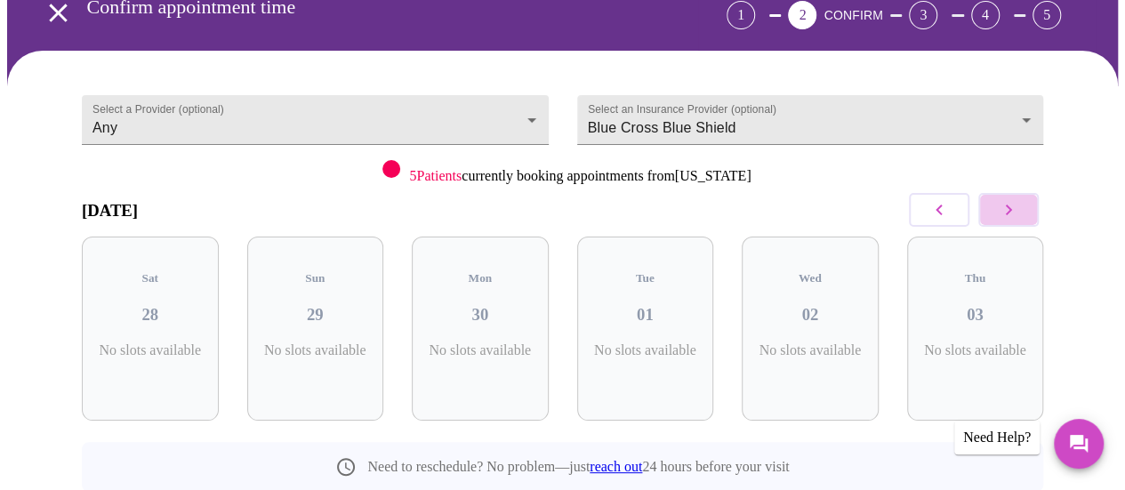
click at [1019, 199] on icon "button" at bounding box center [1008, 209] width 21 height 21
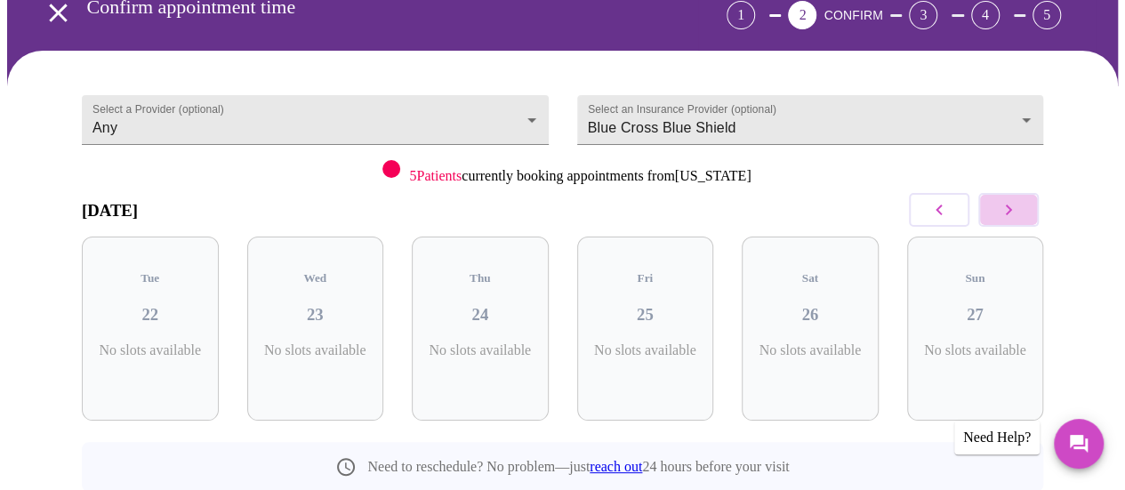
click at [1019, 199] on icon "button" at bounding box center [1008, 209] width 21 height 21
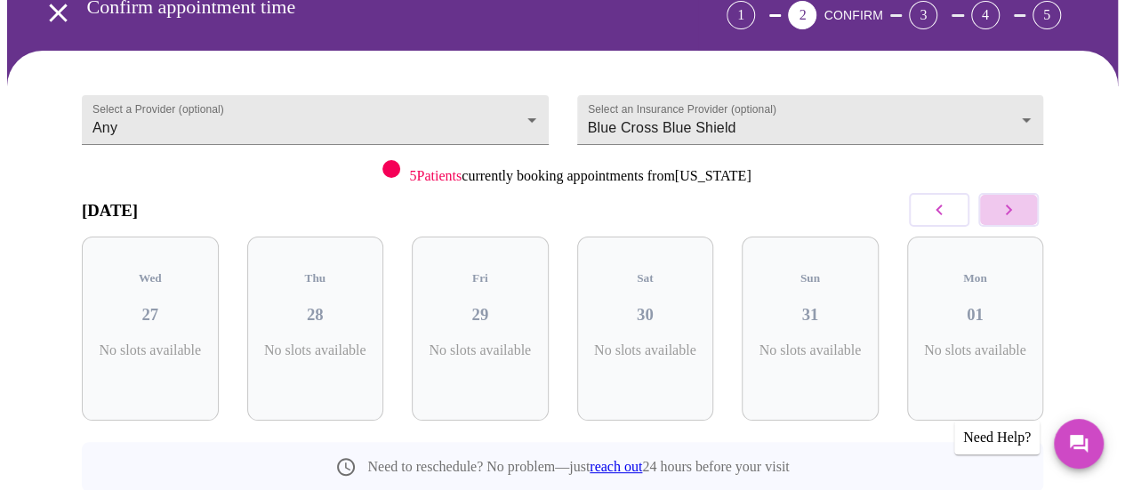
click at [1019, 199] on icon "button" at bounding box center [1008, 209] width 21 height 21
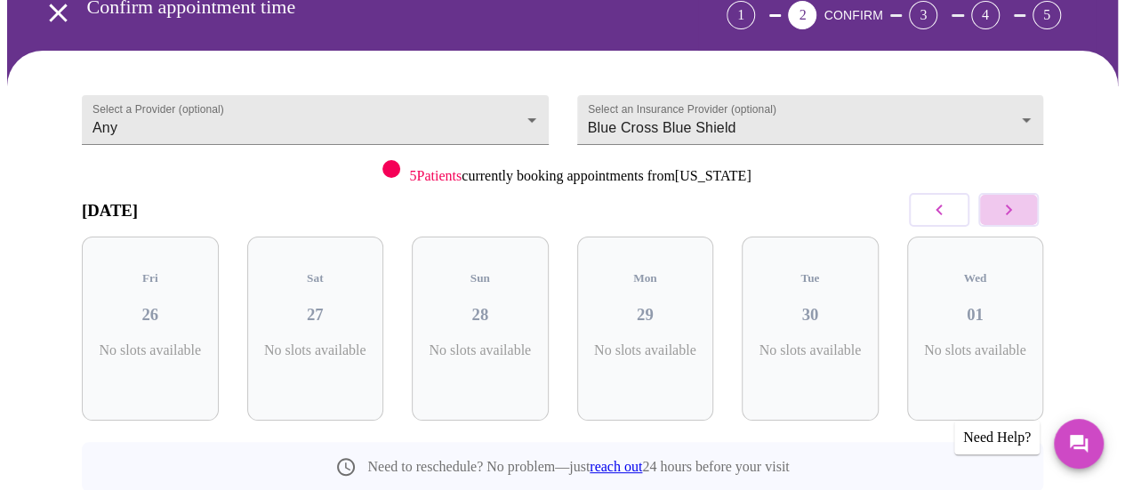
click at [1019, 199] on icon "button" at bounding box center [1008, 209] width 21 height 21
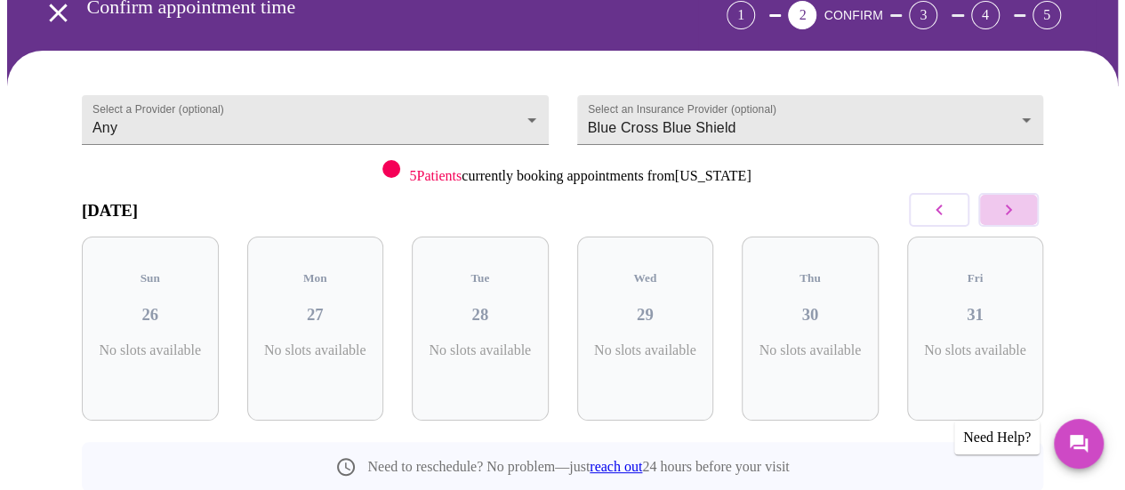
click at [1019, 199] on icon "button" at bounding box center [1008, 209] width 21 height 21
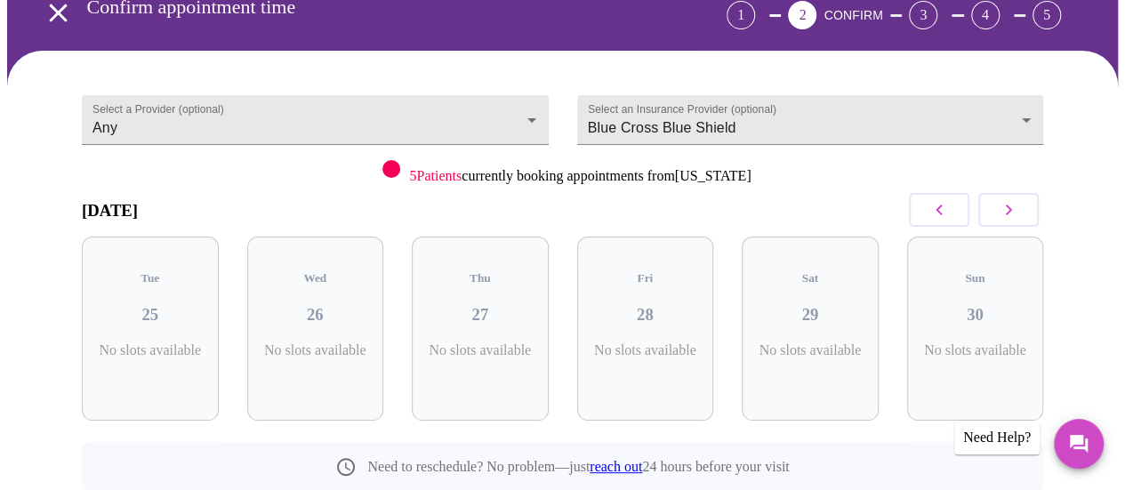
click at [1019, 199] on icon "button" at bounding box center [1008, 209] width 21 height 21
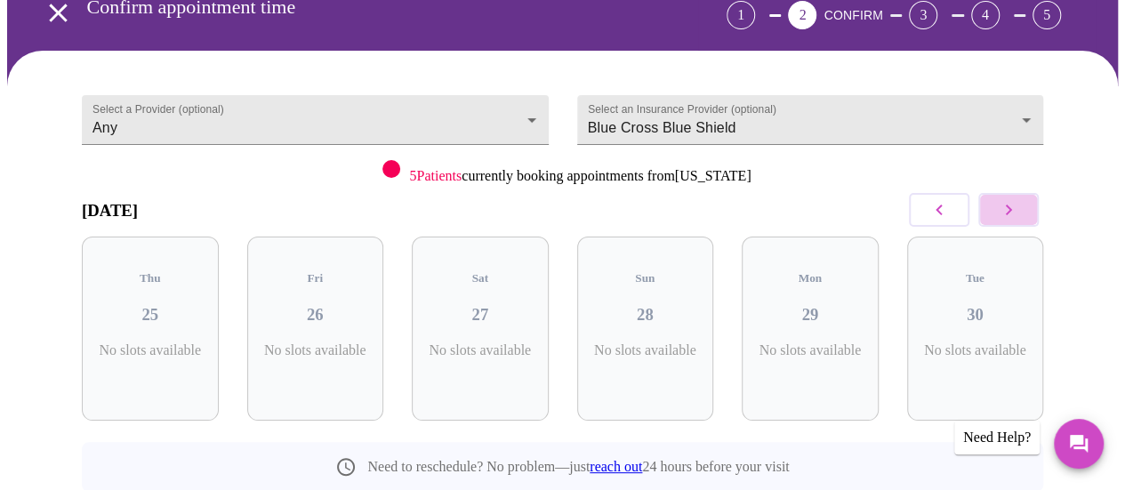
click at [1019, 199] on icon "button" at bounding box center [1008, 209] width 21 height 21
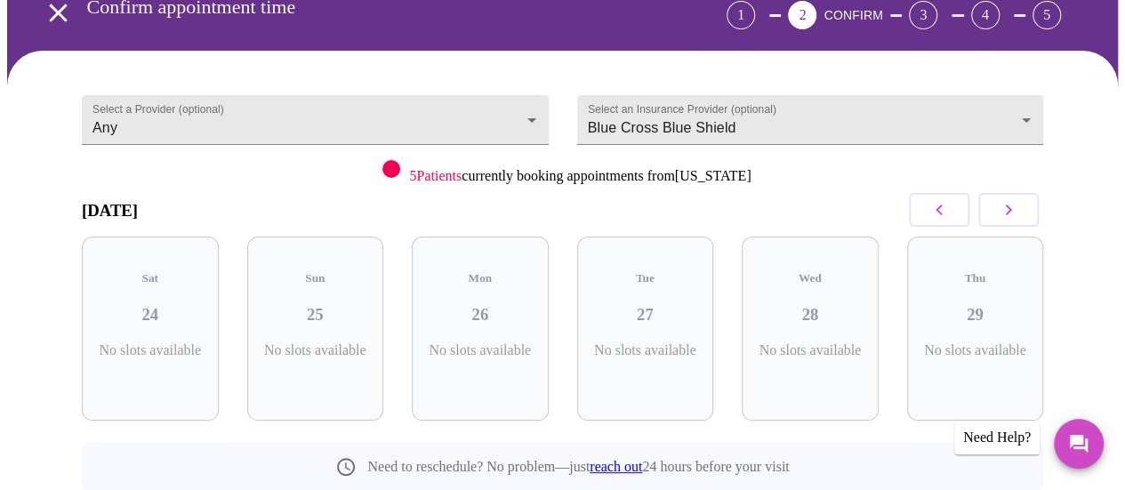
click at [1019, 199] on icon "button" at bounding box center [1008, 209] width 21 height 21
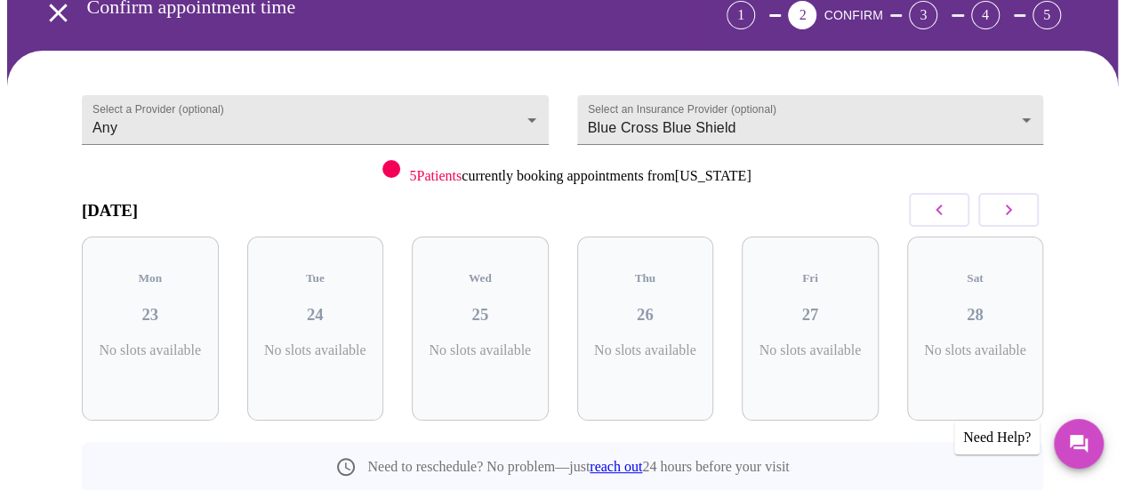
click at [1019, 199] on icon "button" at bounding box center [1008, 209] width 21 height 21
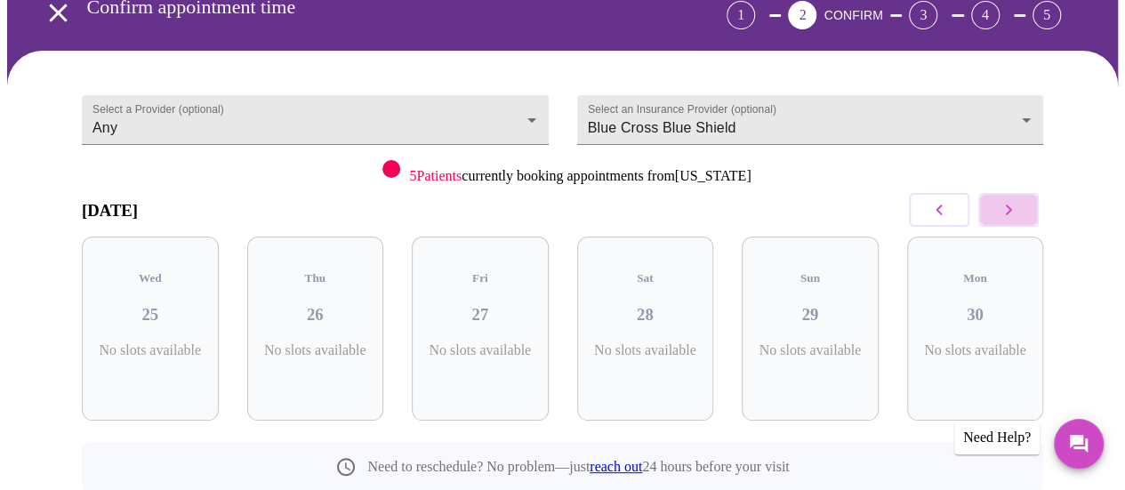
click at [1019, 199] on icon "button" at bounding box center [1008, 209] width 21 height 21
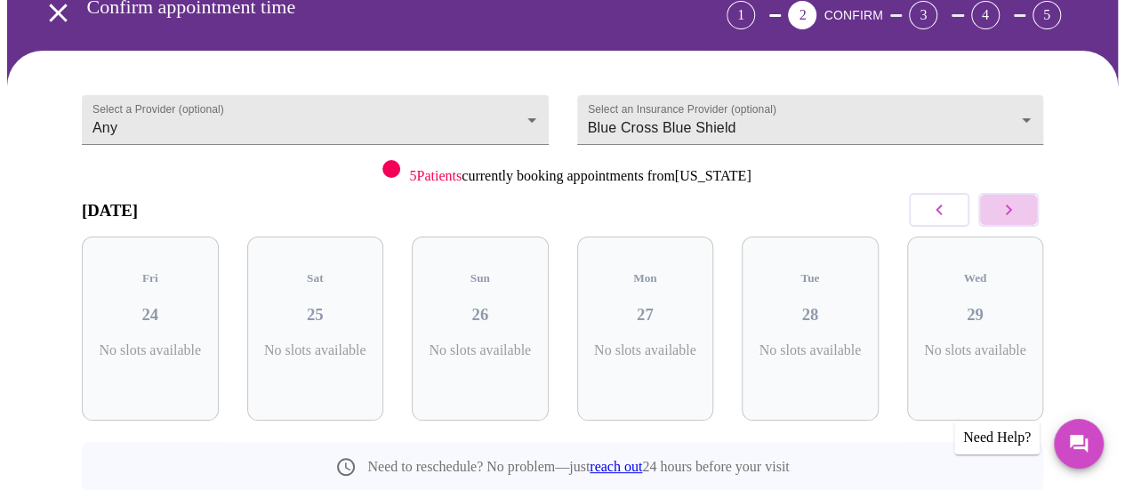
click at [1019, 199] on icon "button" at bounding box center [1008, 209] width 21 height 21
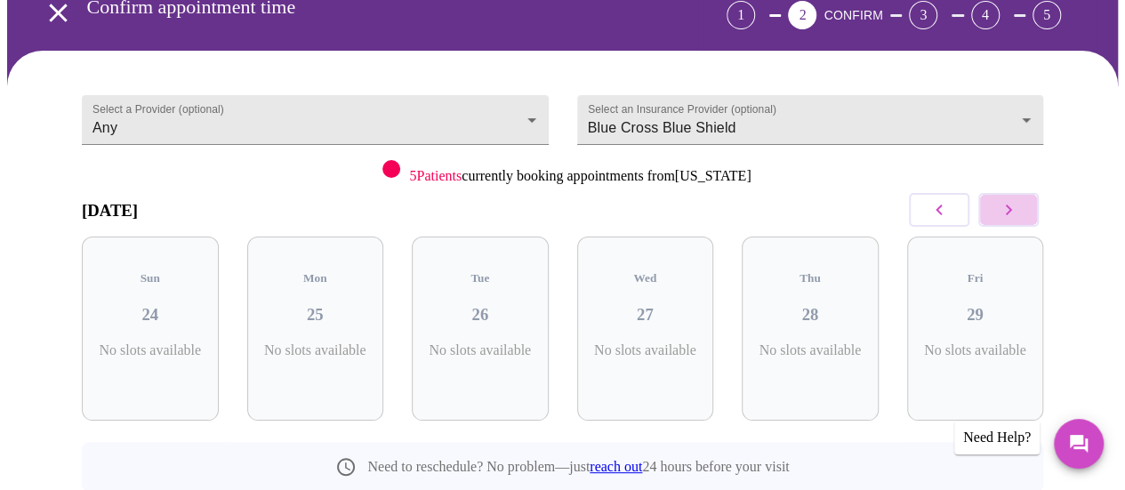
click at [1019, 199] on icon "button" at bounding box center [1008, 209] width 21 height 21
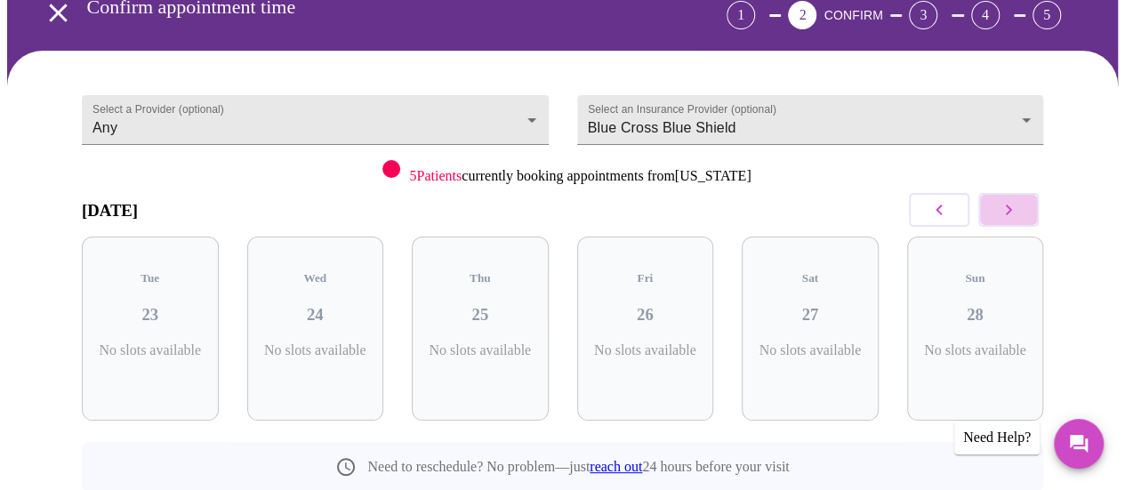
click at [1019, 199] on icon "button" at bounding box center [1008, 209] width 21 height 21
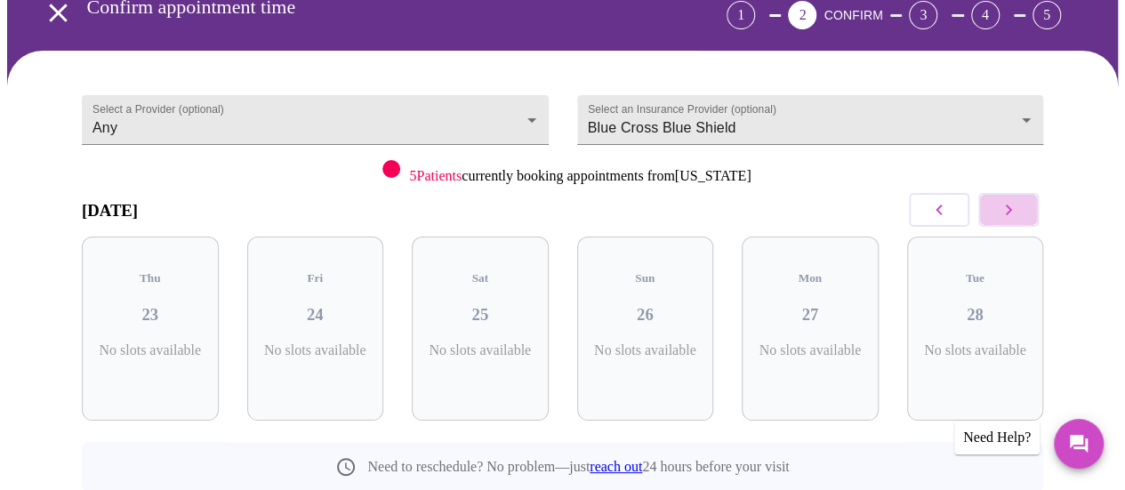
click at [1019, 199] on icon "button" at bounding box center [1008, 209] width 21 height 21
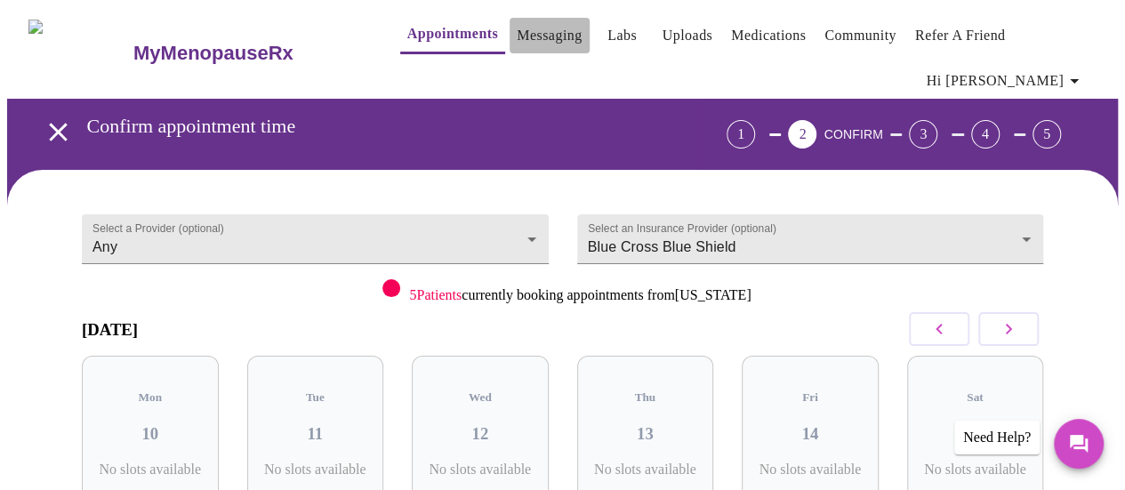
click at [517, 41] on link "Messaging" at bounding box center [549, 35] width 65 height 25
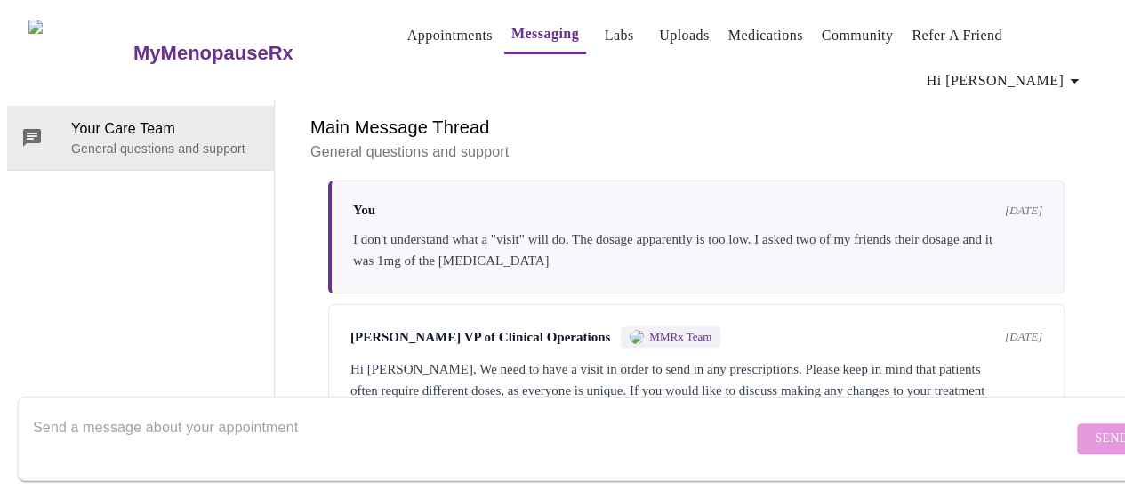
scroll to position [407, 0]
click at [341, 418] on textarea "Send a message about your appointment" at bounding box center [552, 438] width 1039 height 57
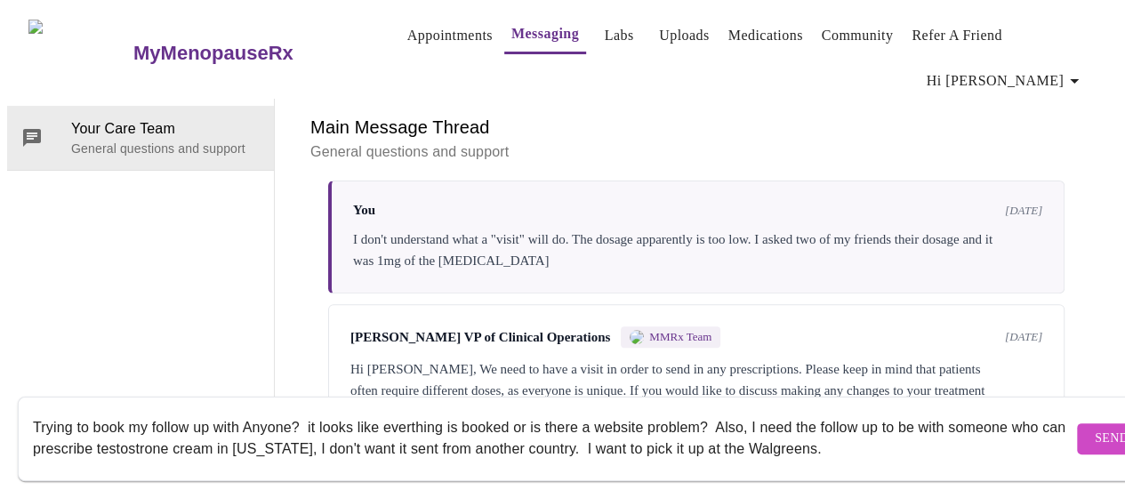
type textarea "Trying to book my follow up with Anyone? it looks like everthing is booked or i…"
click at [1094, 428] on span "Send" at bounding box center [1111, 439] width 34 height 22
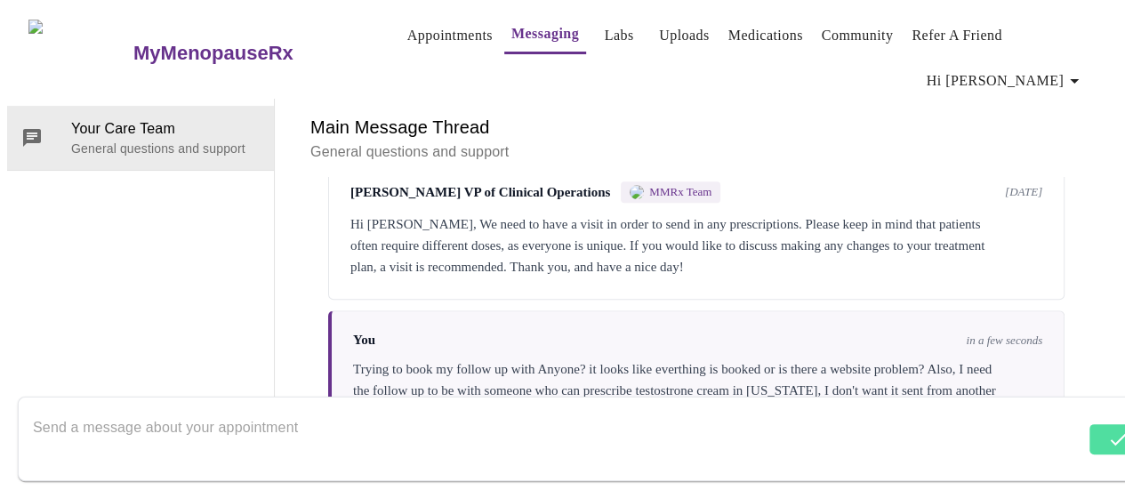
scroll to position [556, 0]
